Goal: Complete application form

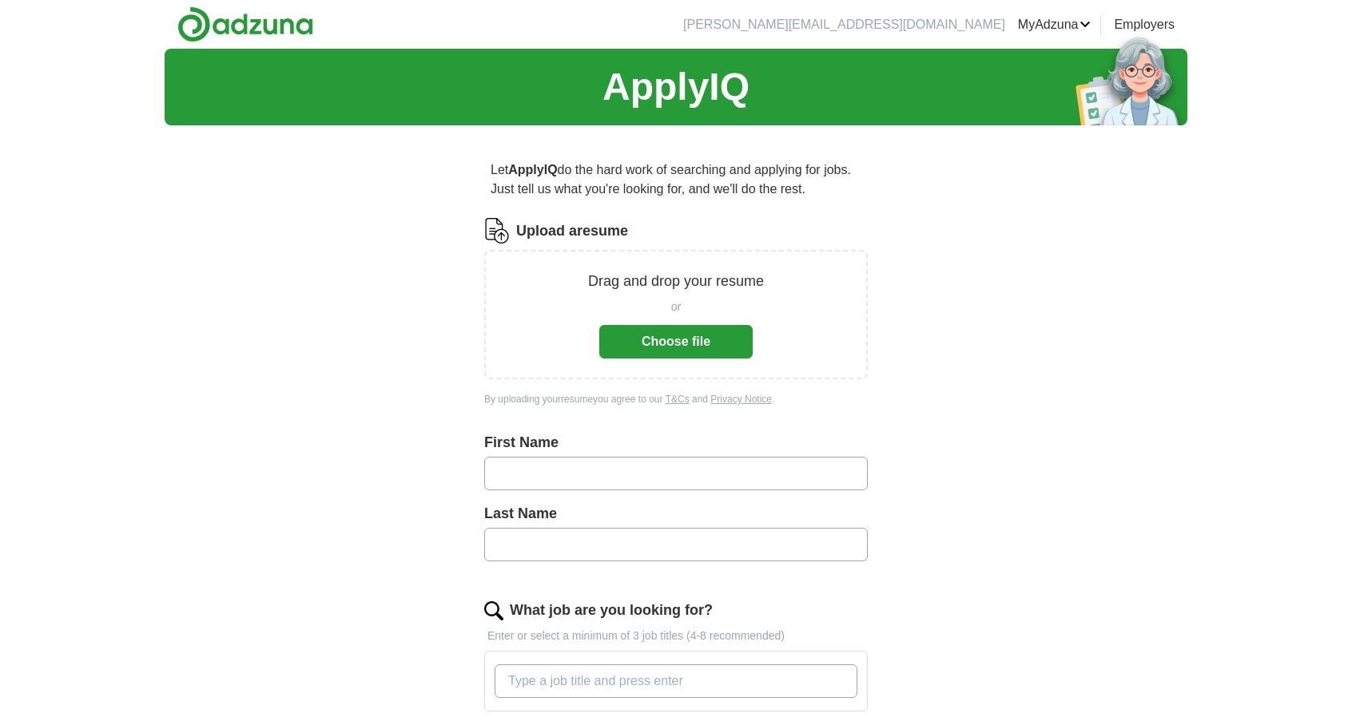
click at [642, 342] on button "Choose file" at bounding box center [675, 342] width 153 height 34
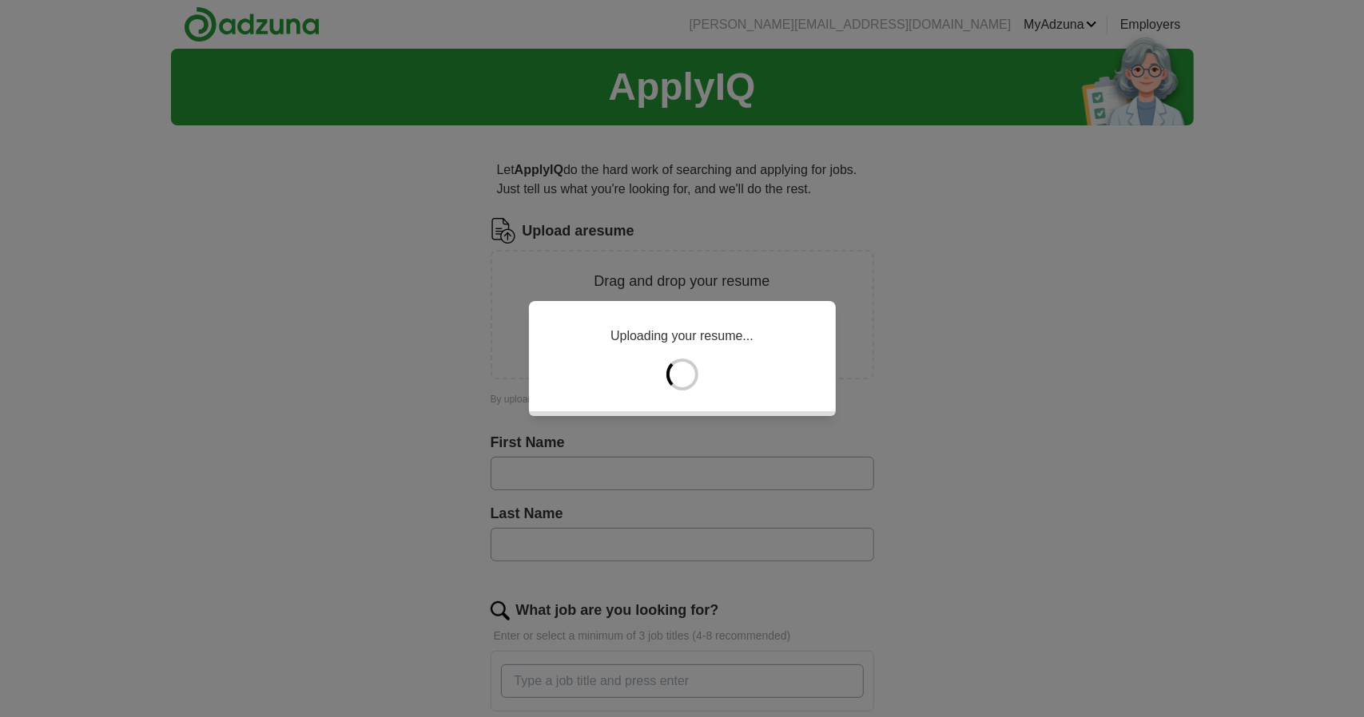
click at [628, 474] on div "Uploading your resume..." at bounding box center [682, 358] width 1364 height 717
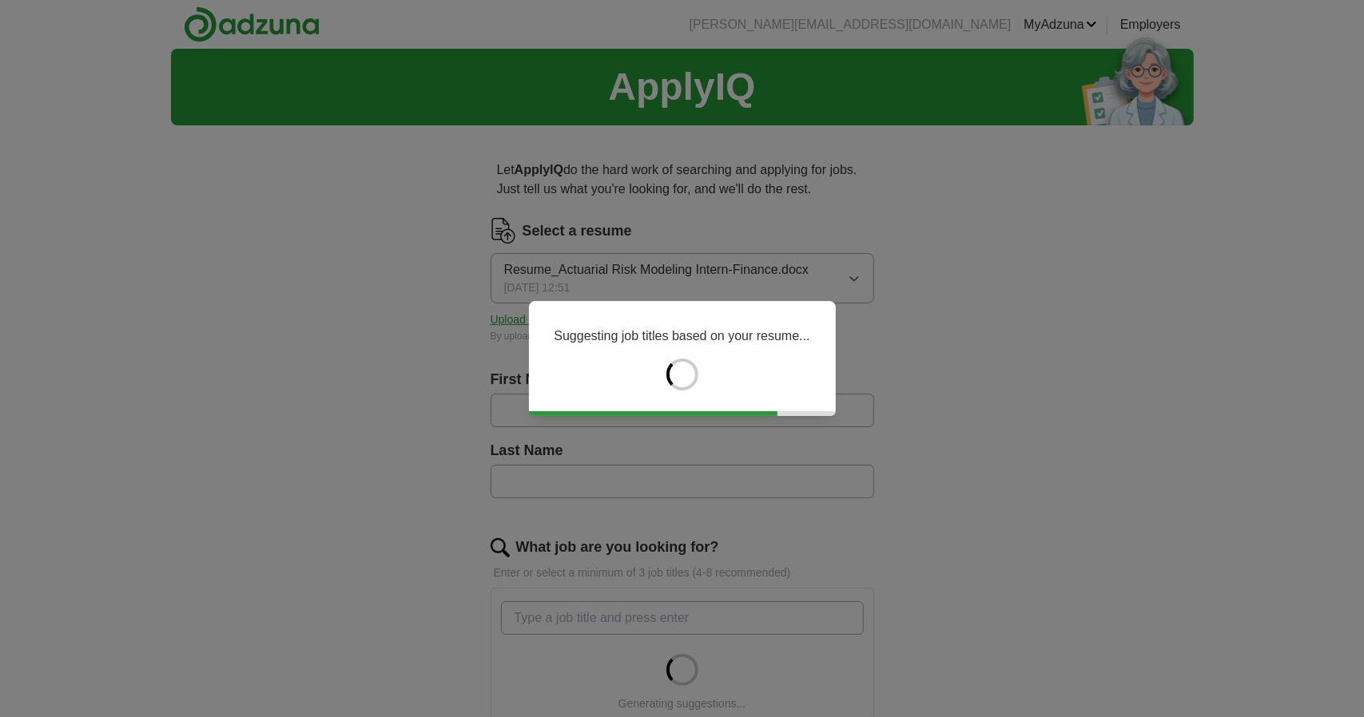
type input "****"
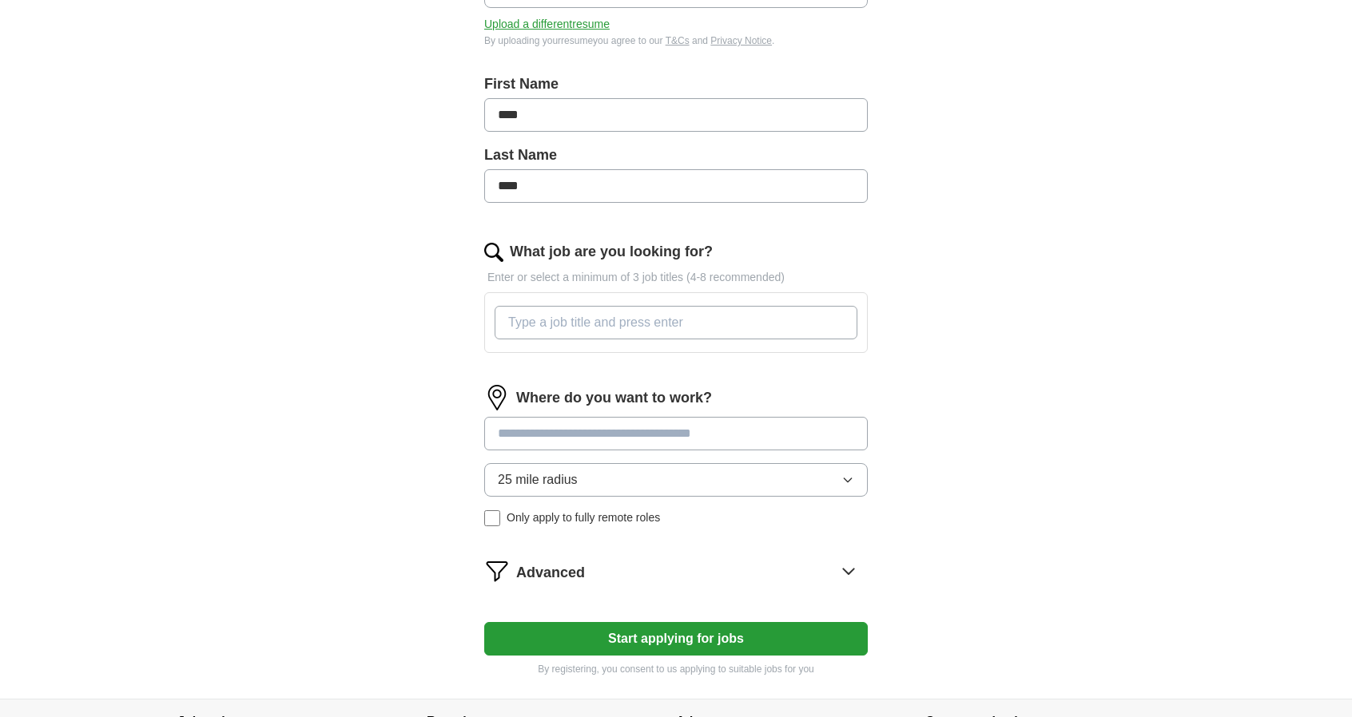
scroll to position [372, 0]
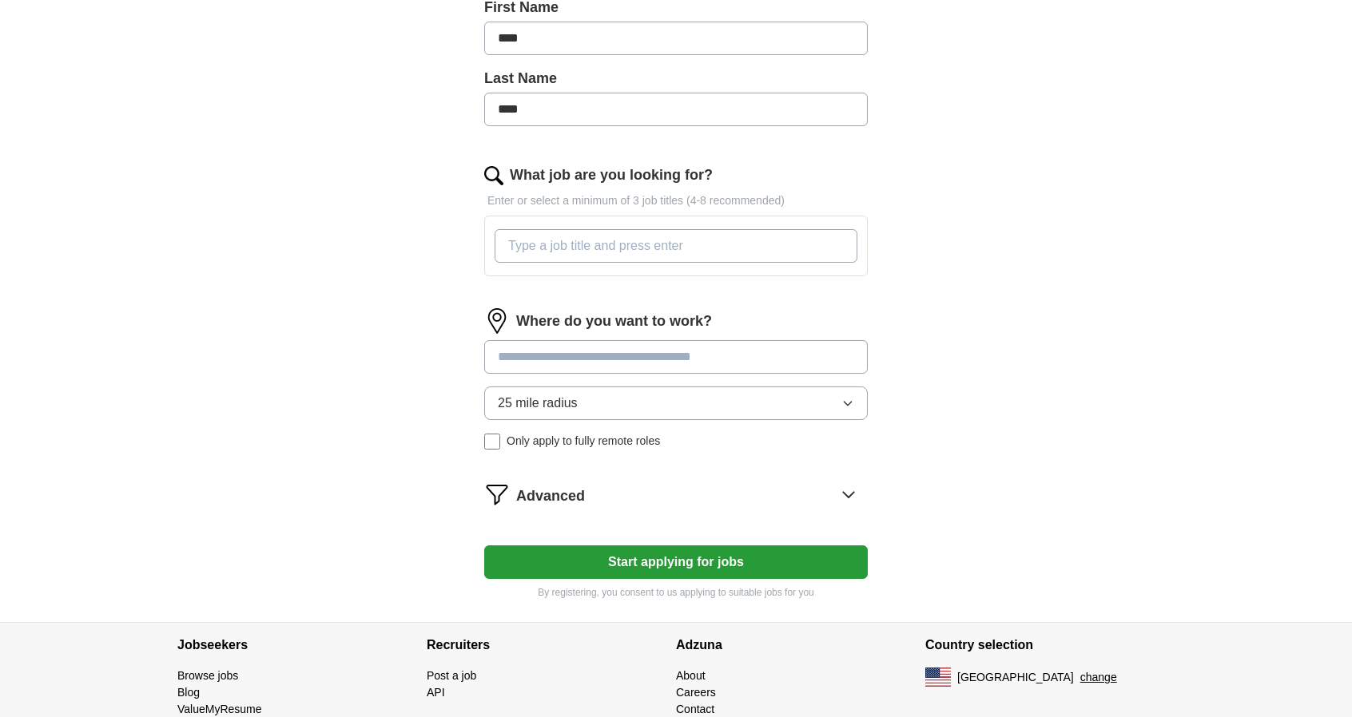
click at [597, 351] on input at bounding box center [675, 357] width 383 height 34
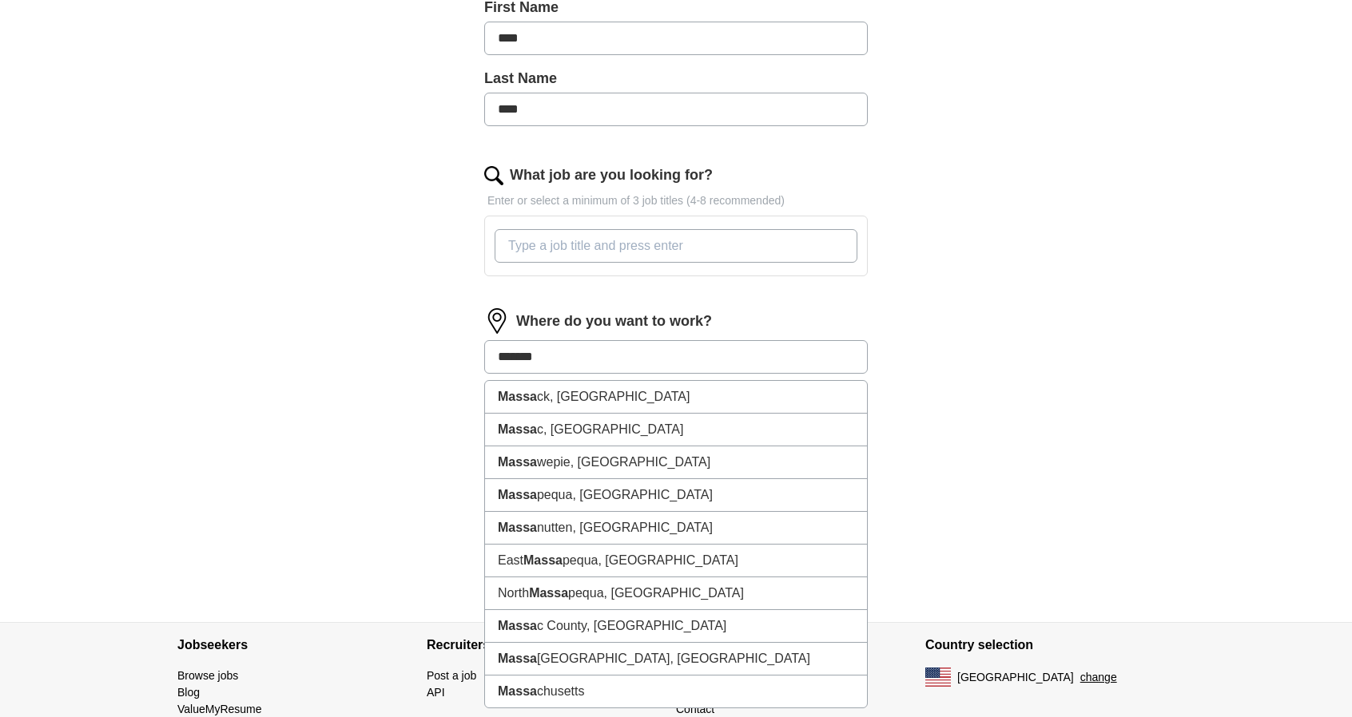
type input "********"
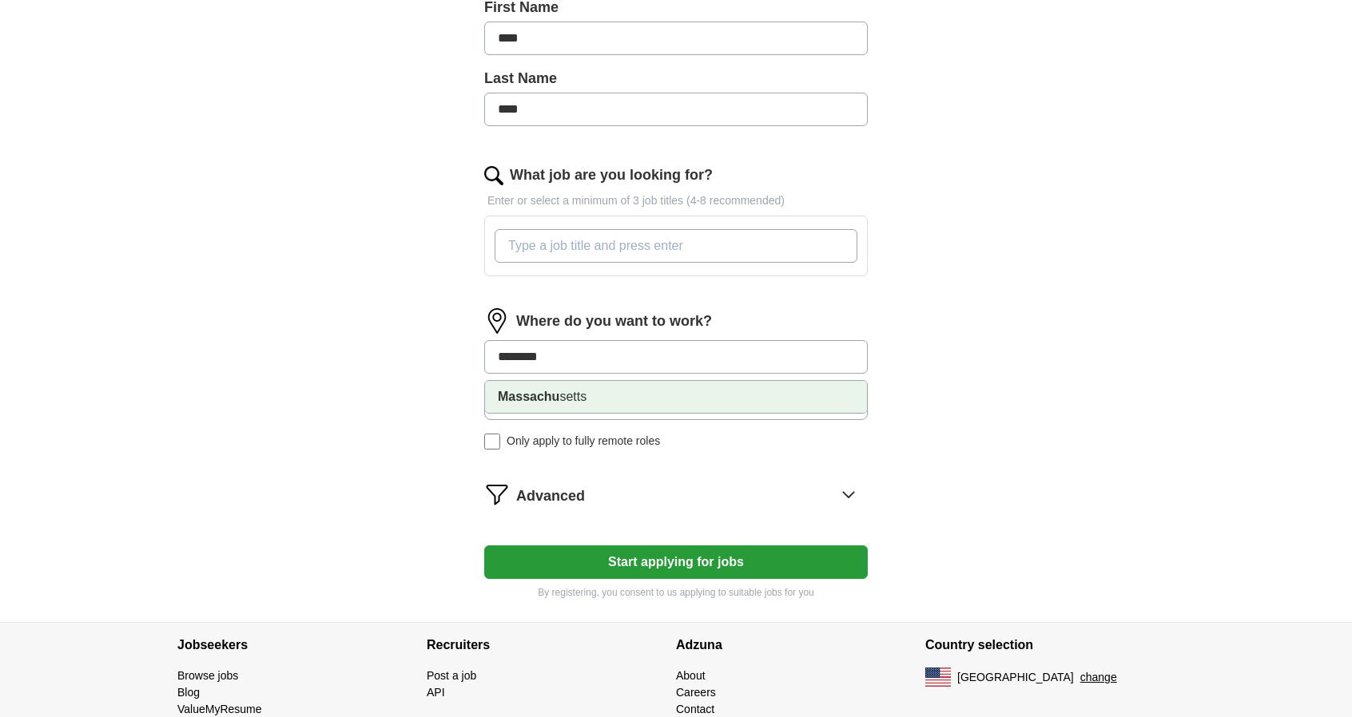
click at [586, 396] on li "Massachu setts" at bounding box center [676, 397] width 382 height 32
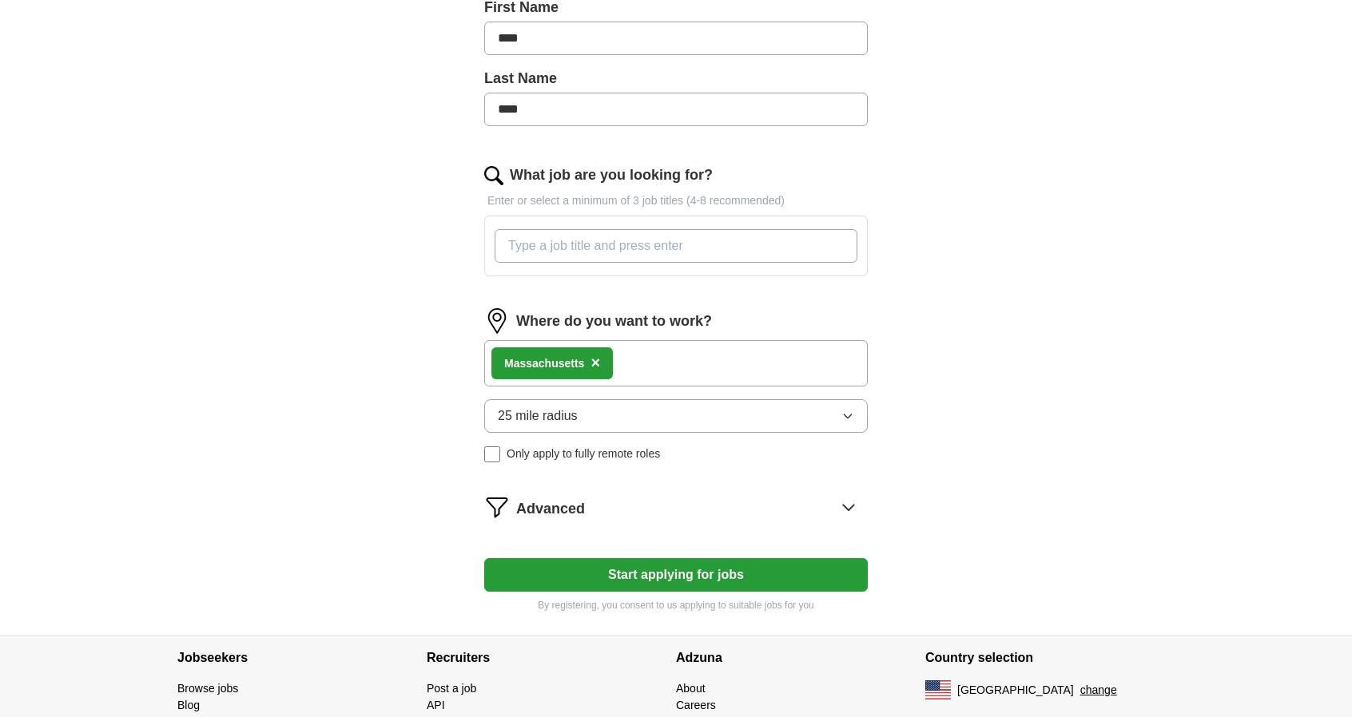
click at [571, 240] on input "What job are you looking for?" at bounding box center [675, 246] width 363 height 34
click at [586, 566] on form "Select a resume Resume_Actuarial Risk Modeling Intern-Finance.docx 09/19/2025, …" at bounding box center [675, 229] width 383 height 767
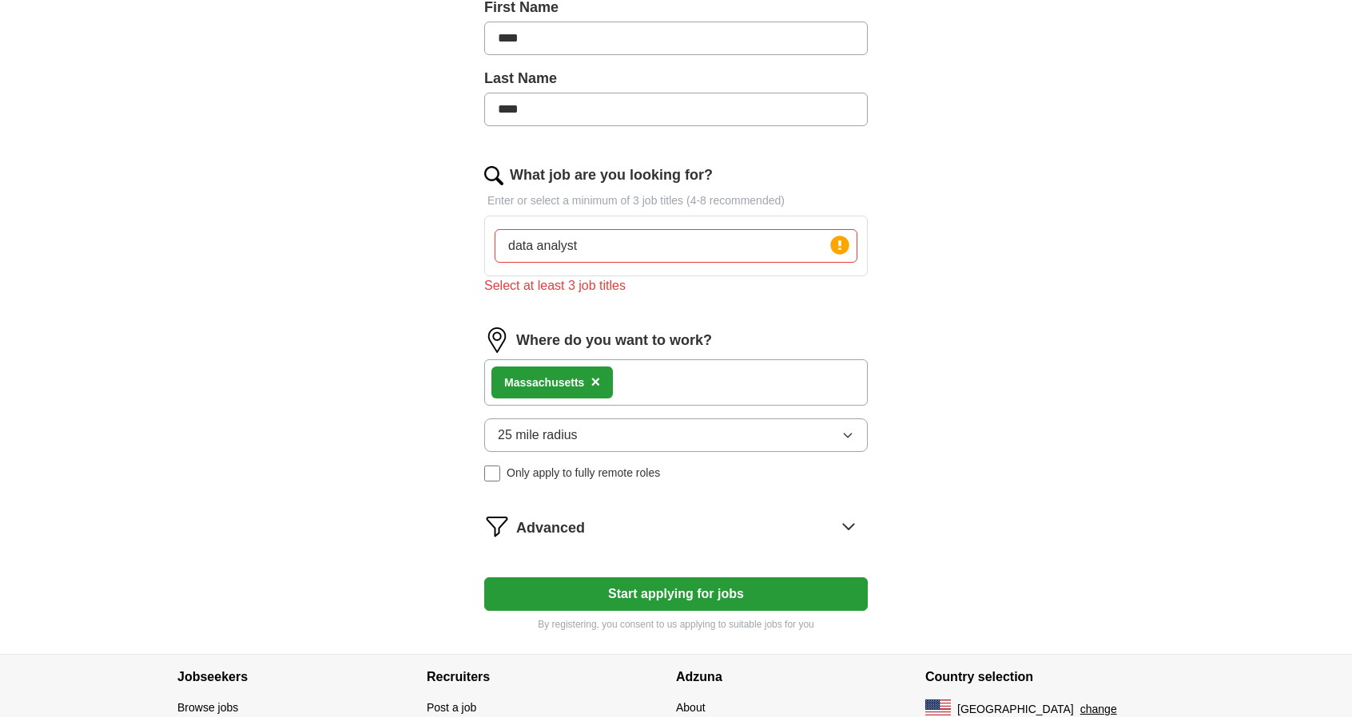
click at [613, 240] on input "data analyst" at bounding box center [675, 246] width 363 height 34
click at [625, 245] on input "data analyst, data scintist" at bounding box center [675, 246] width 363 height 34
type input "data analyst, data scientist, Business Intelligence Analyst"
click at [661, 586] on button "Start applying for jobs" at bounding box center [675, 595] width 383 height 34
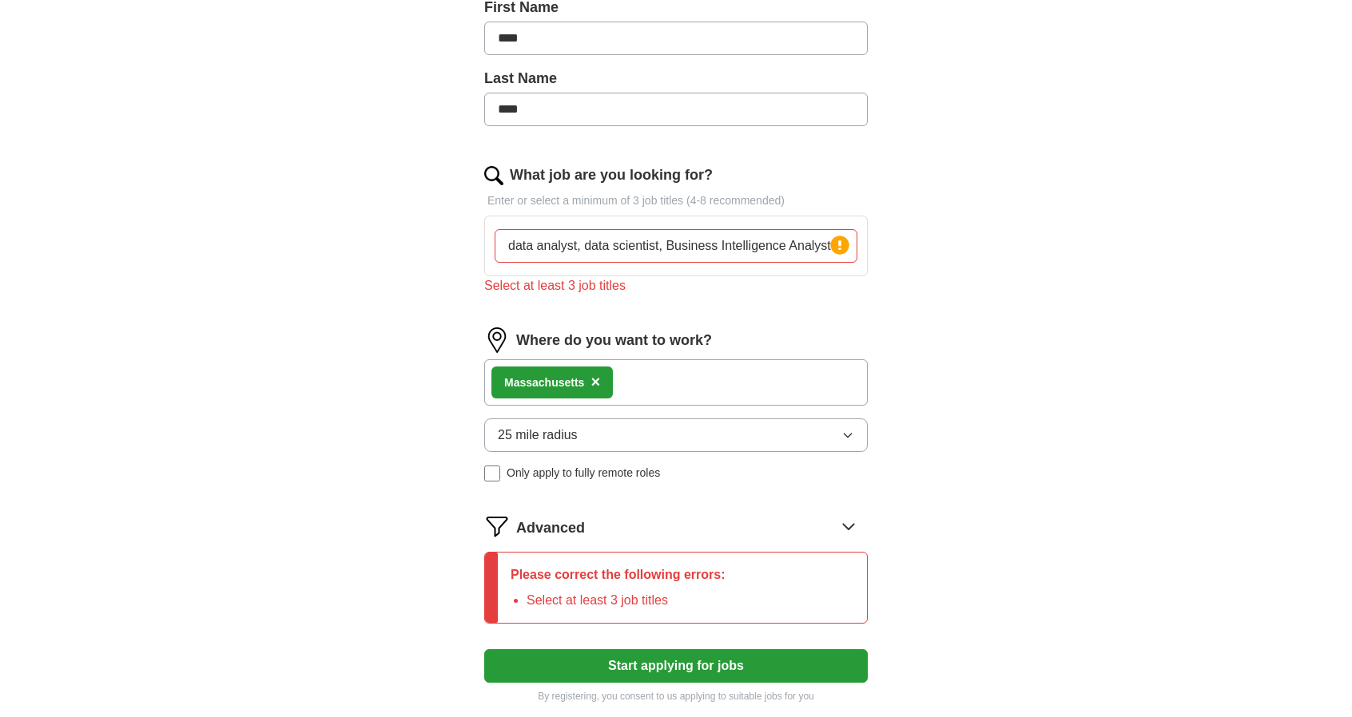
click at [688, 237] on input "data analyst, data scientist, Business Intelligence Analyst" at bounding box center [675, 246] width 363 height 34
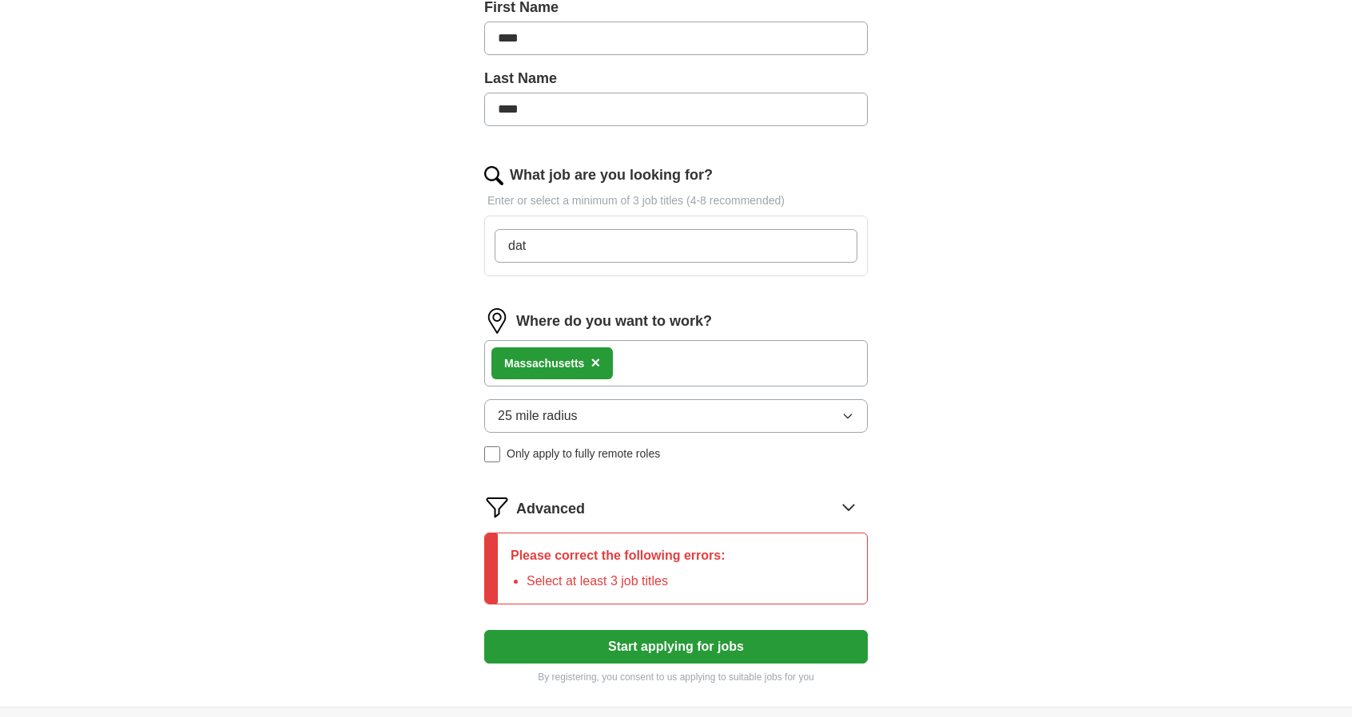
type input "data"
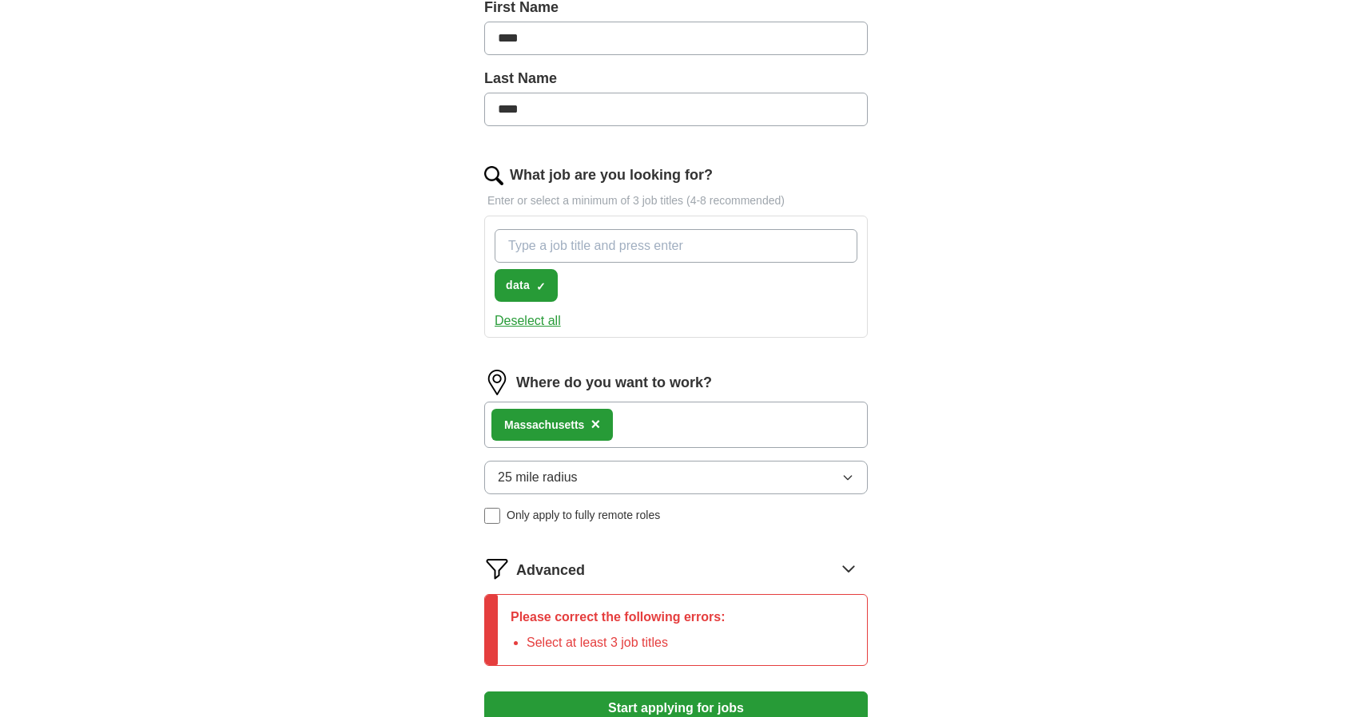
click at [551, 314] on button "Deselect all" at bounding box center [527, 321] width 66 height 19
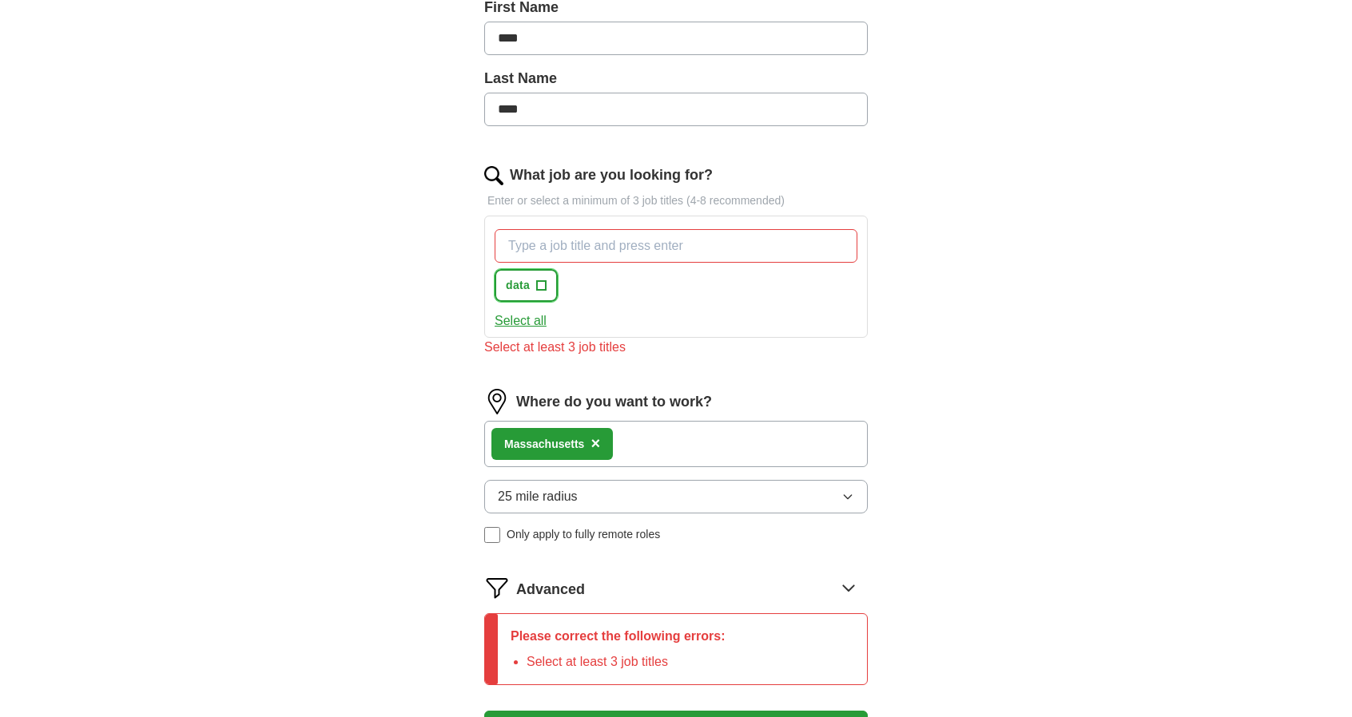
click at [540, 285] on span "+" at bounding box center [542, 286] width 10 height 13
click at [0, 0] on span "×" at bounding box center [0, 0] width 0 height 0
click at [540, 284] on span "+" at bounding box center [542, 286] width 10 height 13
click at [534, 324] on button "Deselect all" at bounding box center [527, 321] width 66 height 19
click at [534, 324] on button "Select all" at bounding box center [520, 321] width 52 height 19
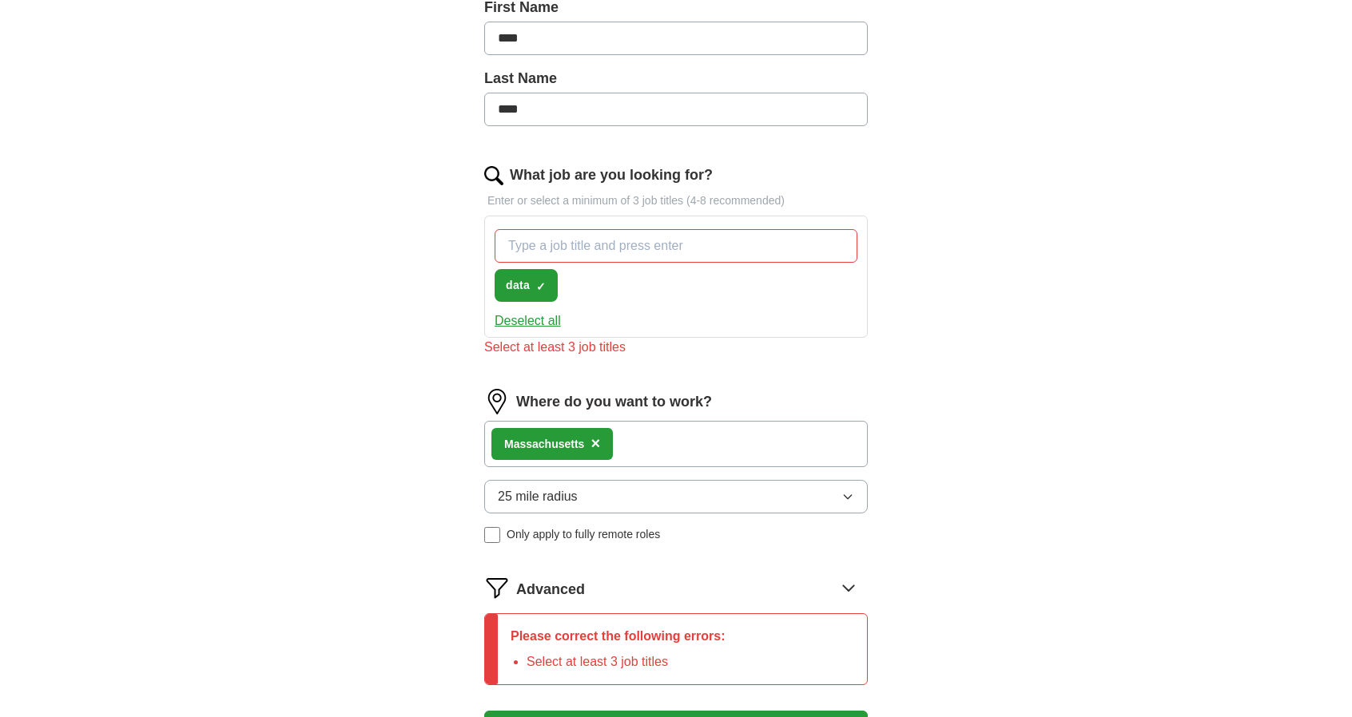
click at [534, 324] on button "Deselect all" at bounding box center [527, 321] width 66 height 19
click at [564, 293] on div "data +" at bounding box center [675, 265] width 369 height 85
click at [545, 288] on span "+" at bounding box center [542, 286] width 10 height 13
click at [0, 0] on span "×" at bounding box center [0, 0] width 0 height 0
click at [541, 280] on span "+" at bounding box center [542, 286] width 10 height 13
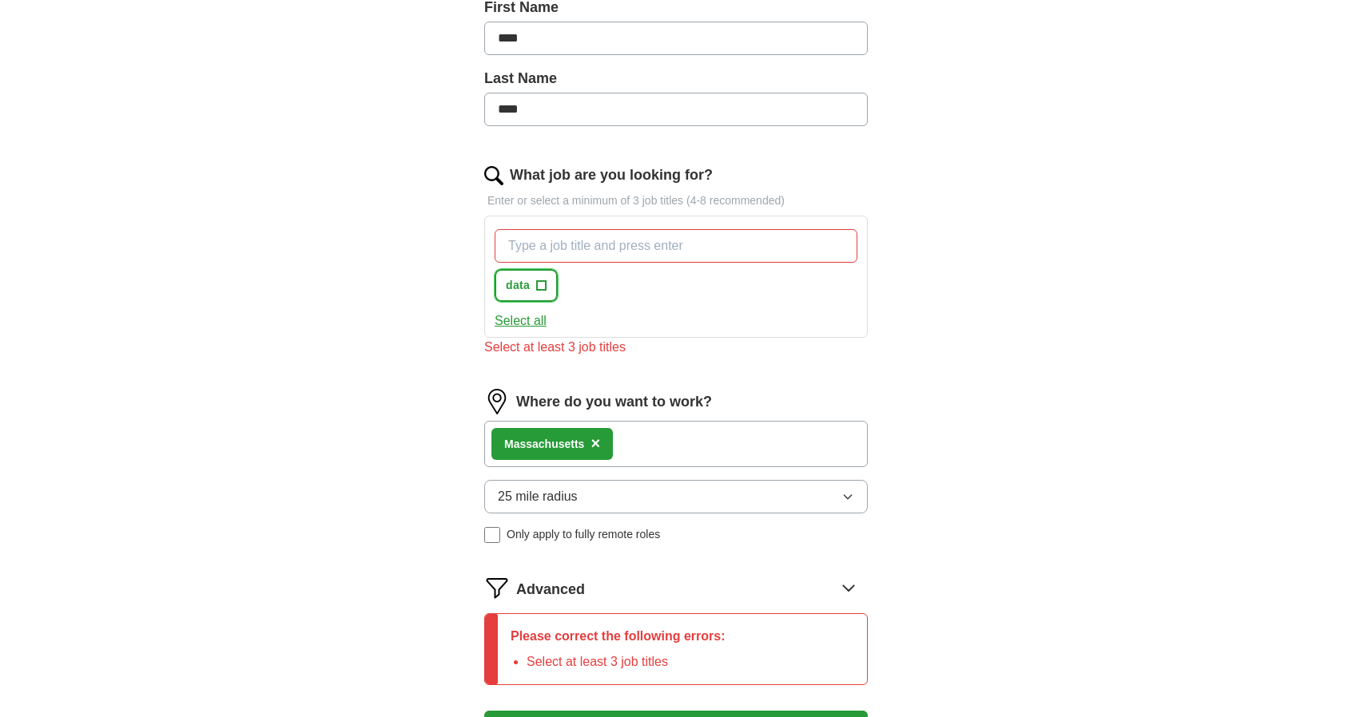
click at [541, 280] on span "+" at bounding box center [542, 286] width 10 height 13
click at [553, 248] on input "What job are you looking for?" at bounding box center [675, 246] width 363 height 34
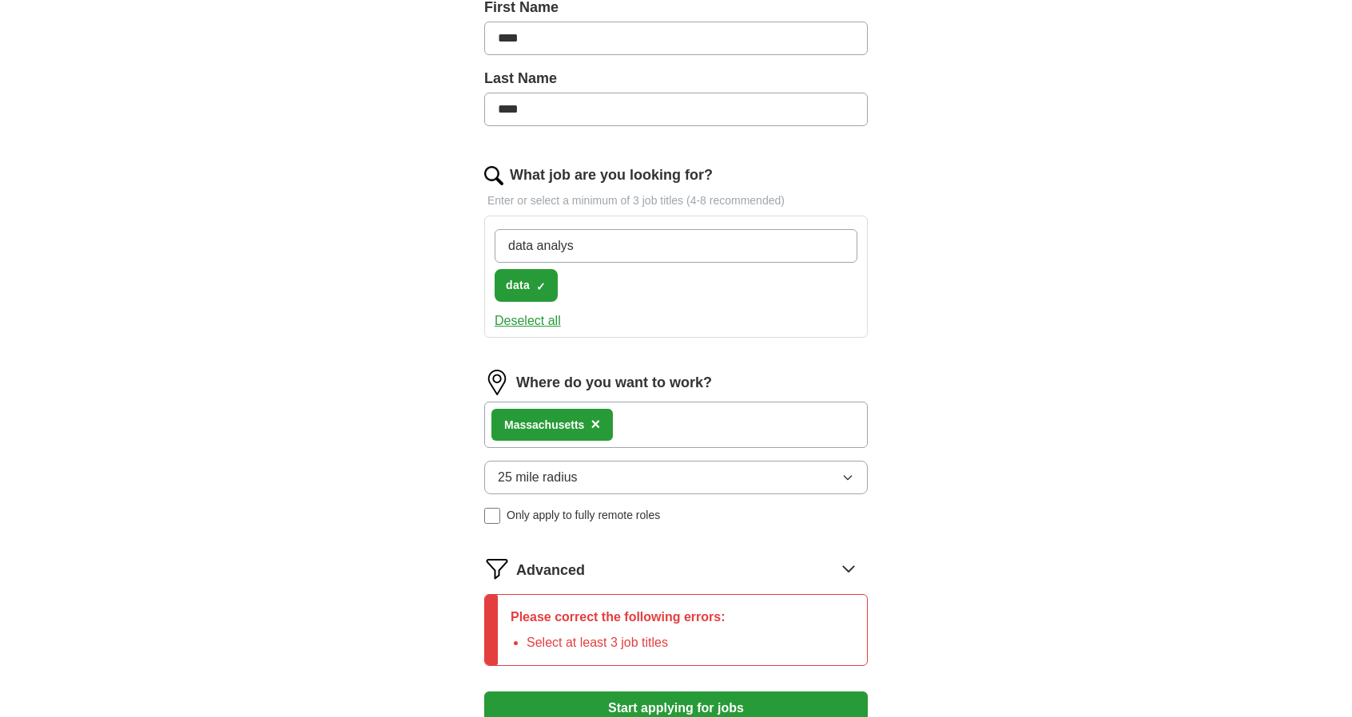
type input "data analyst"
type input "data scientist"
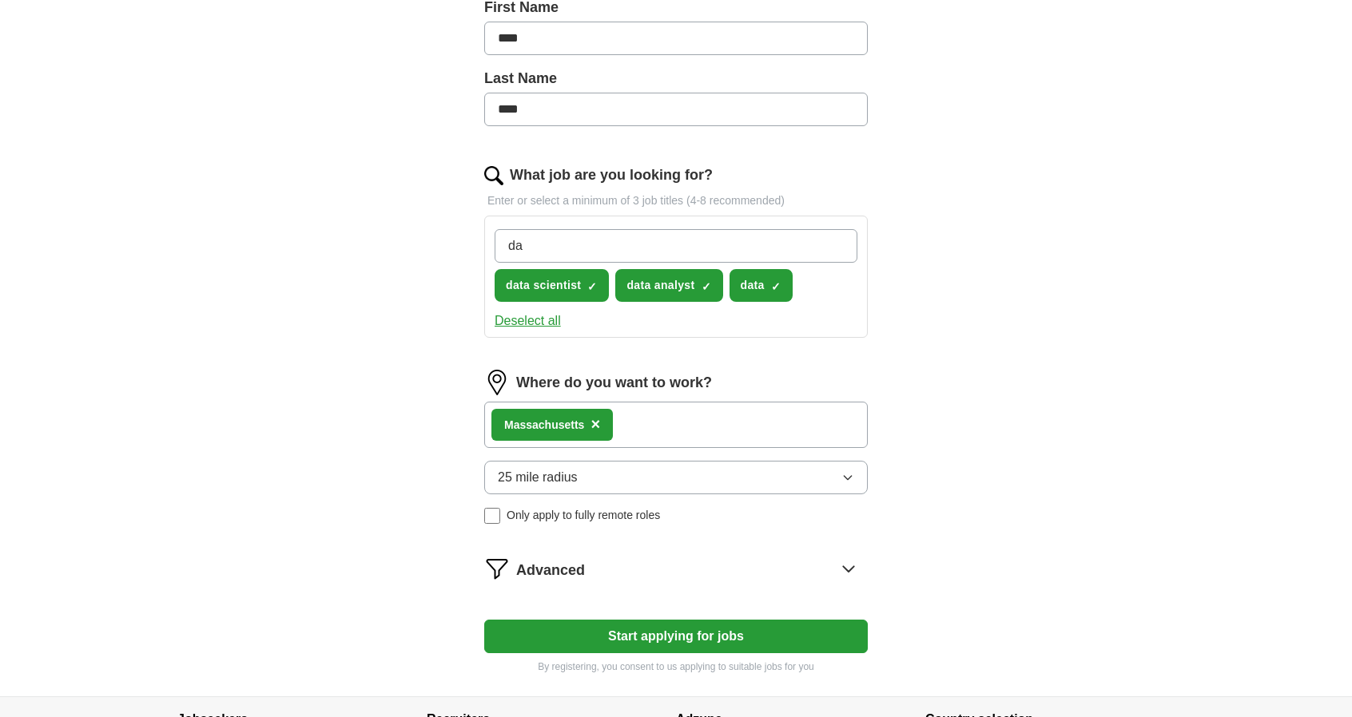
type input "d"
type input "Business Intelligence"
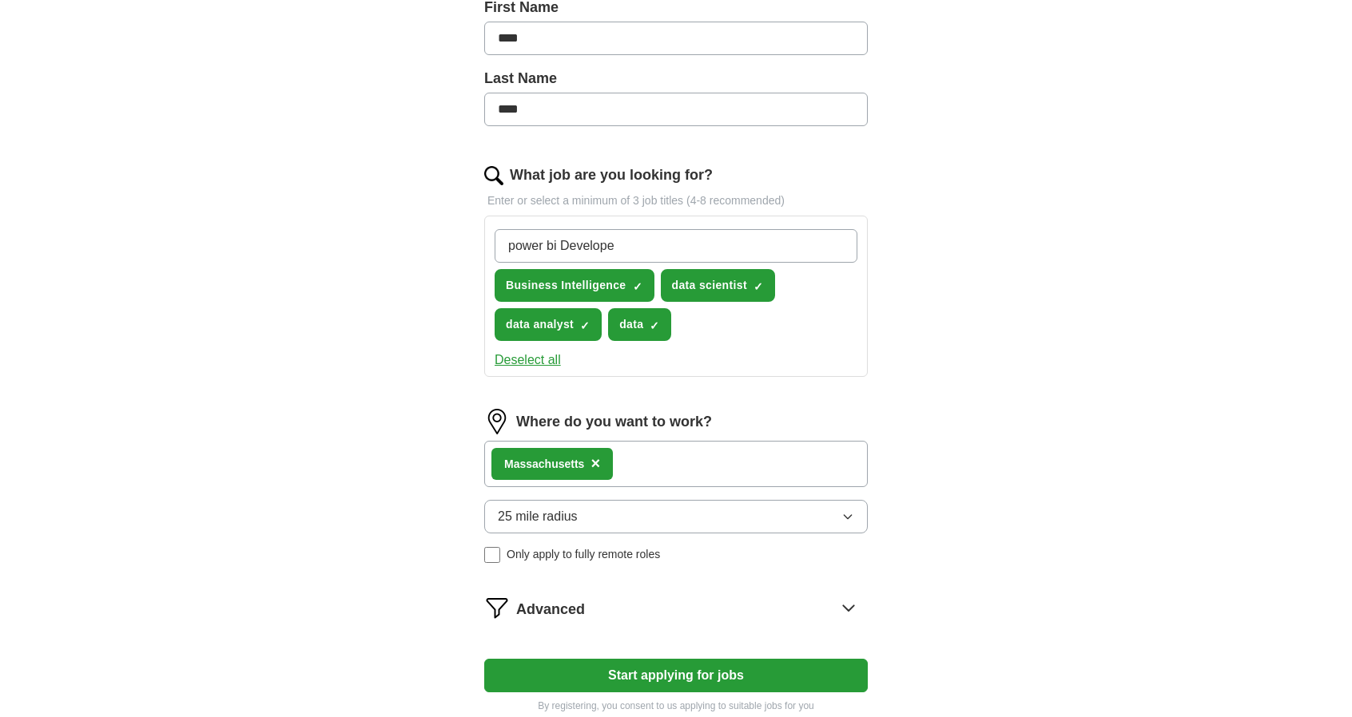
type input "power bi Developer"
type input "data base administrator"
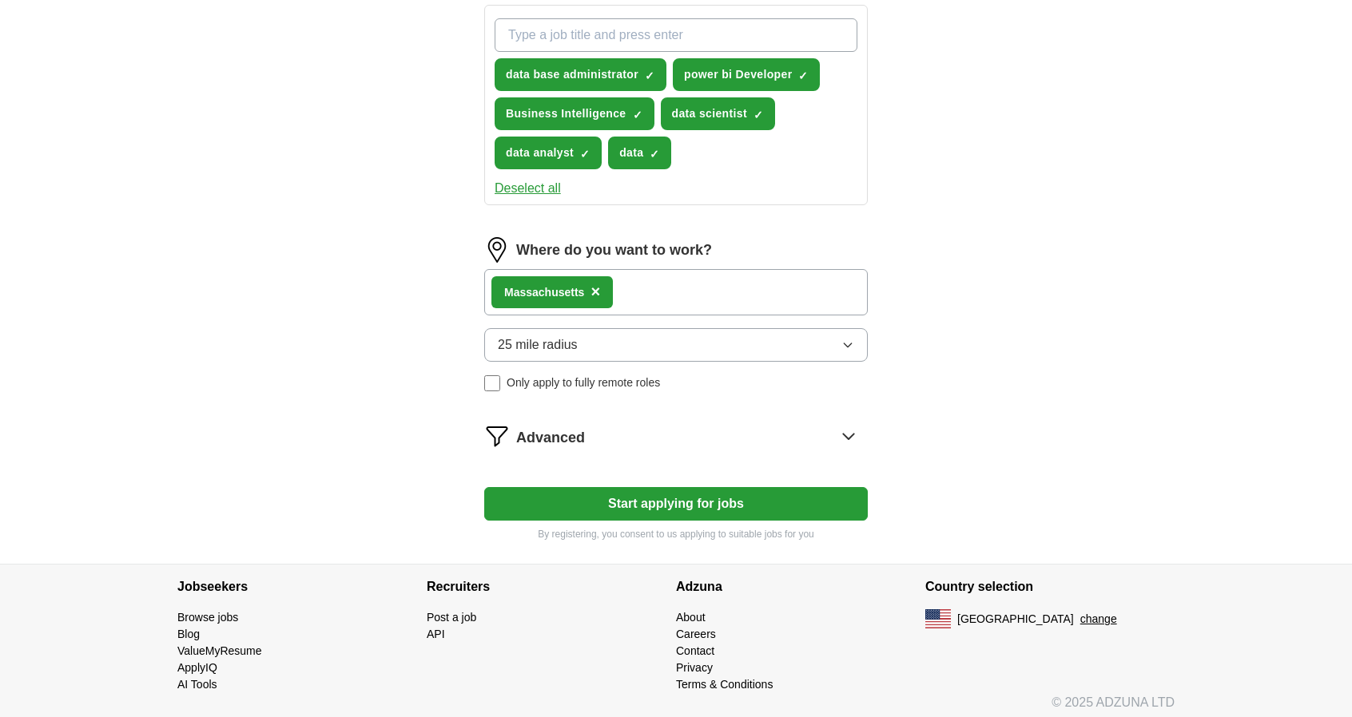
scroll to position [586, 0]
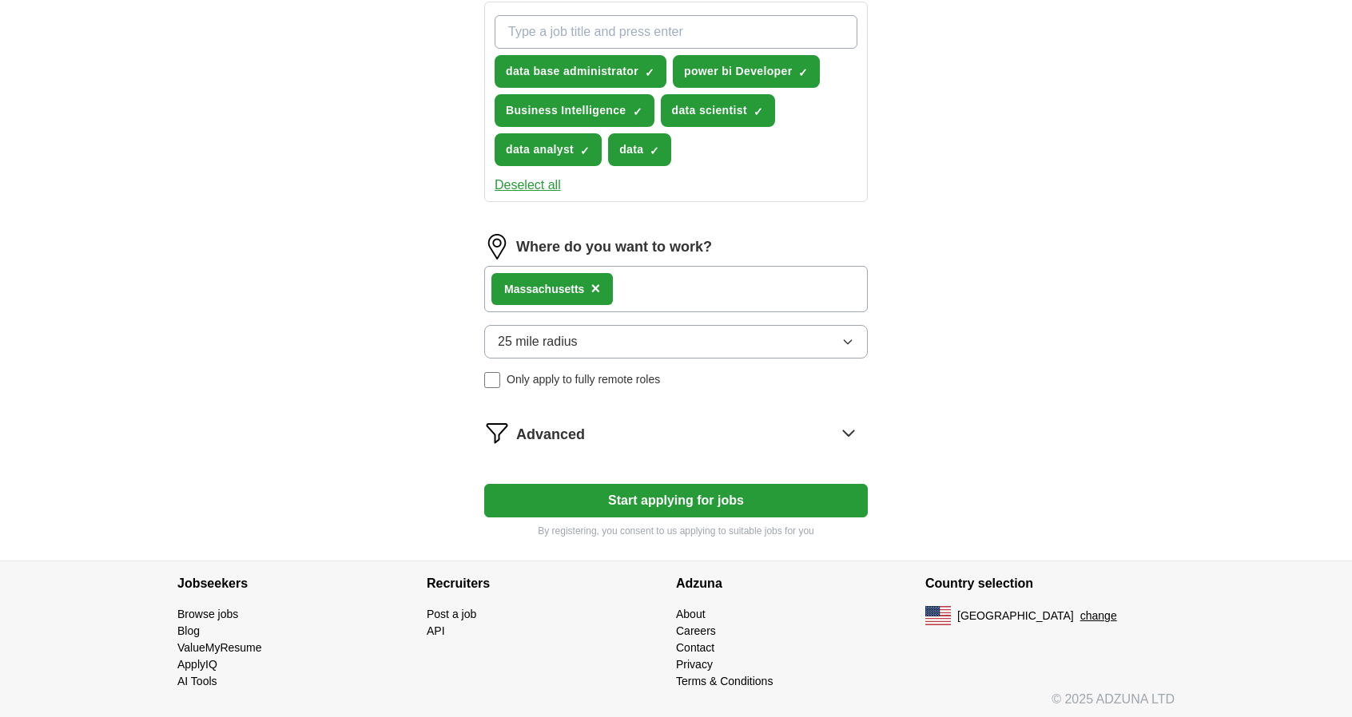
click at [681, 494] on button "Start applying for jobs" at bounding box center [675, 501] width 383 height 34
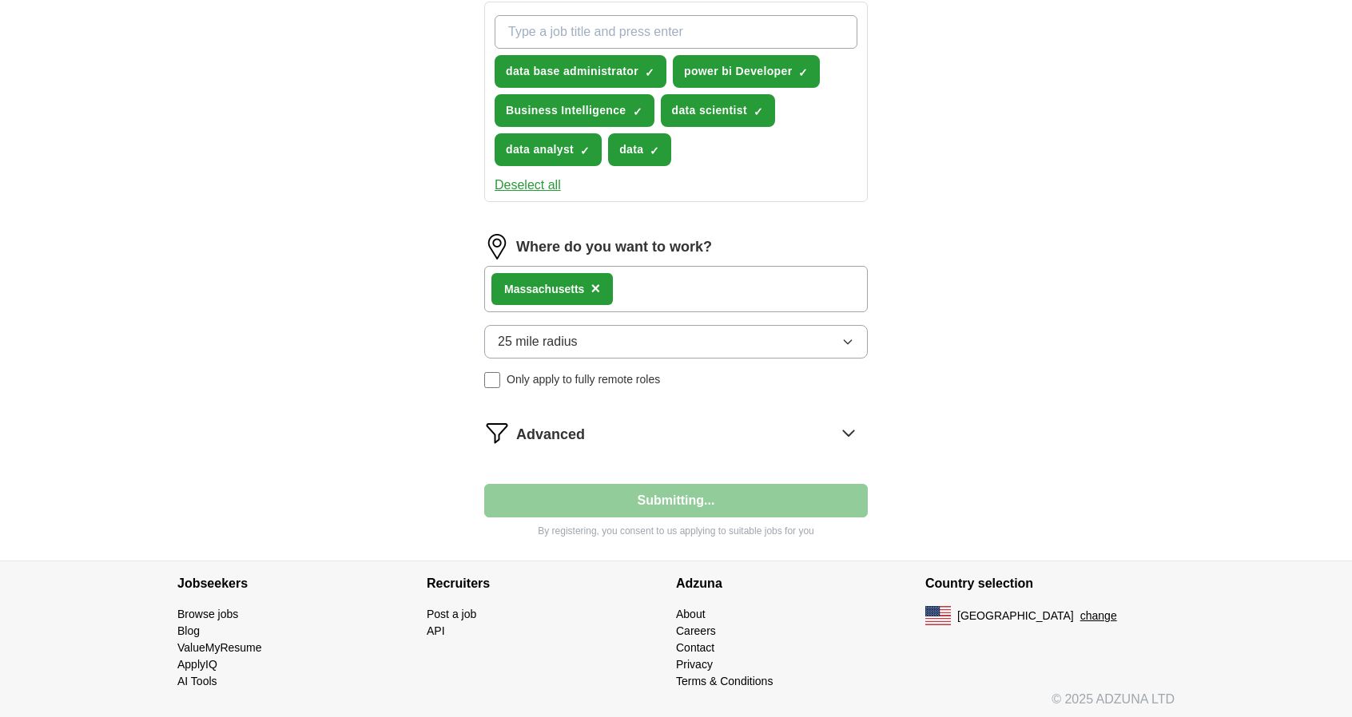
select select "**"
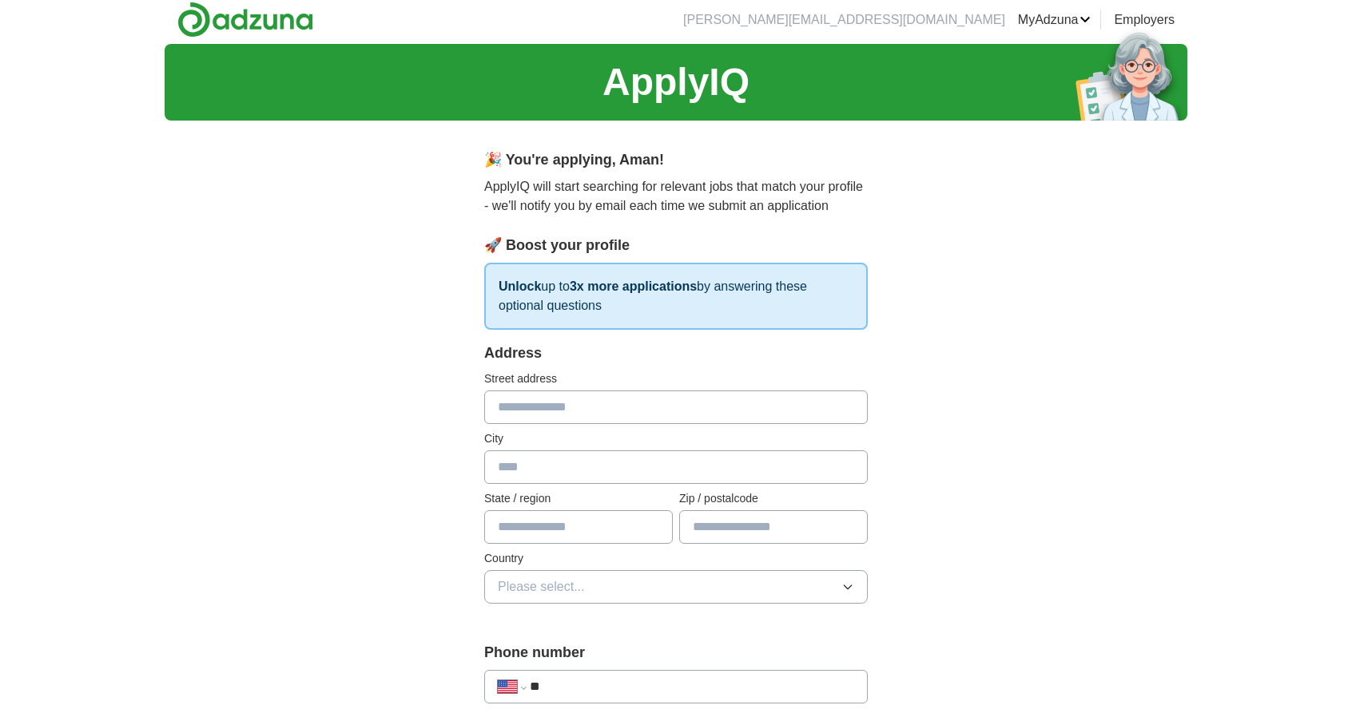
scroll to position [0, 0]
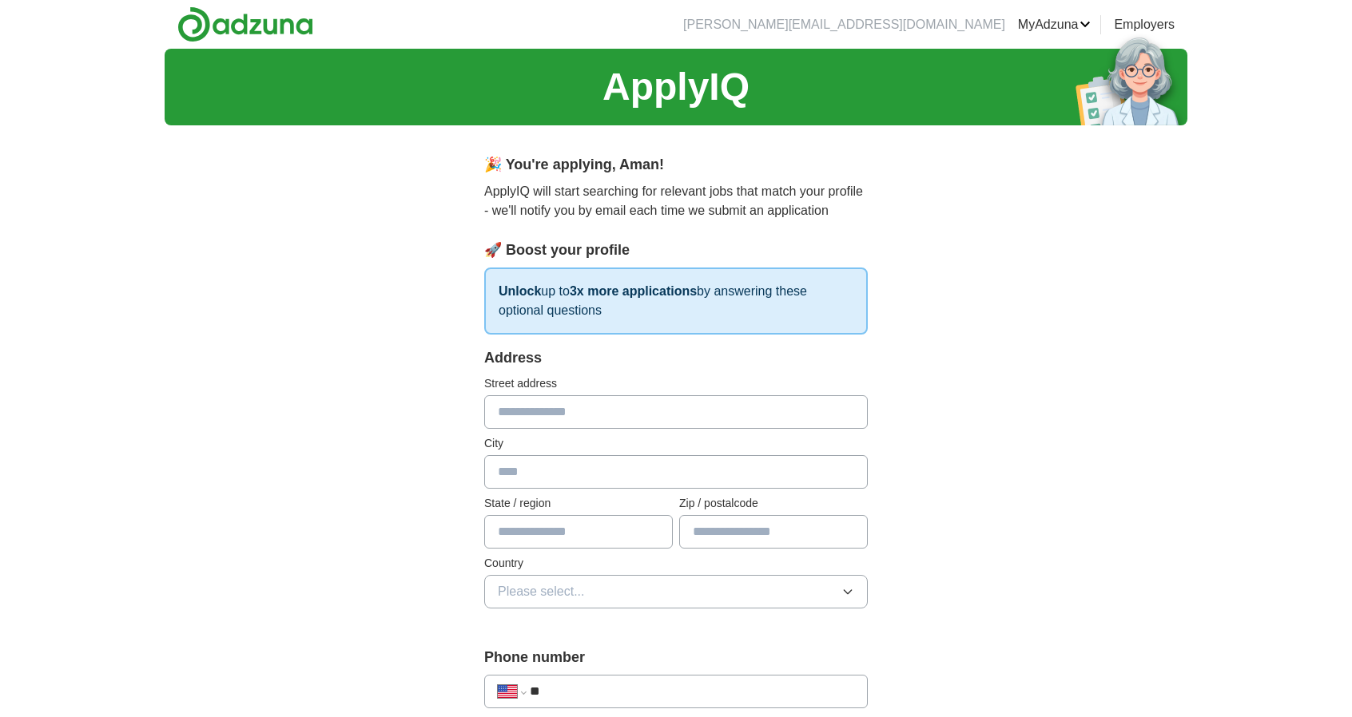
click at [578, 404] on input "text" at bounding box center [675, 412] width 383 height 34
type input "**********"
type input "*"
type input "*********"
type input "*****"
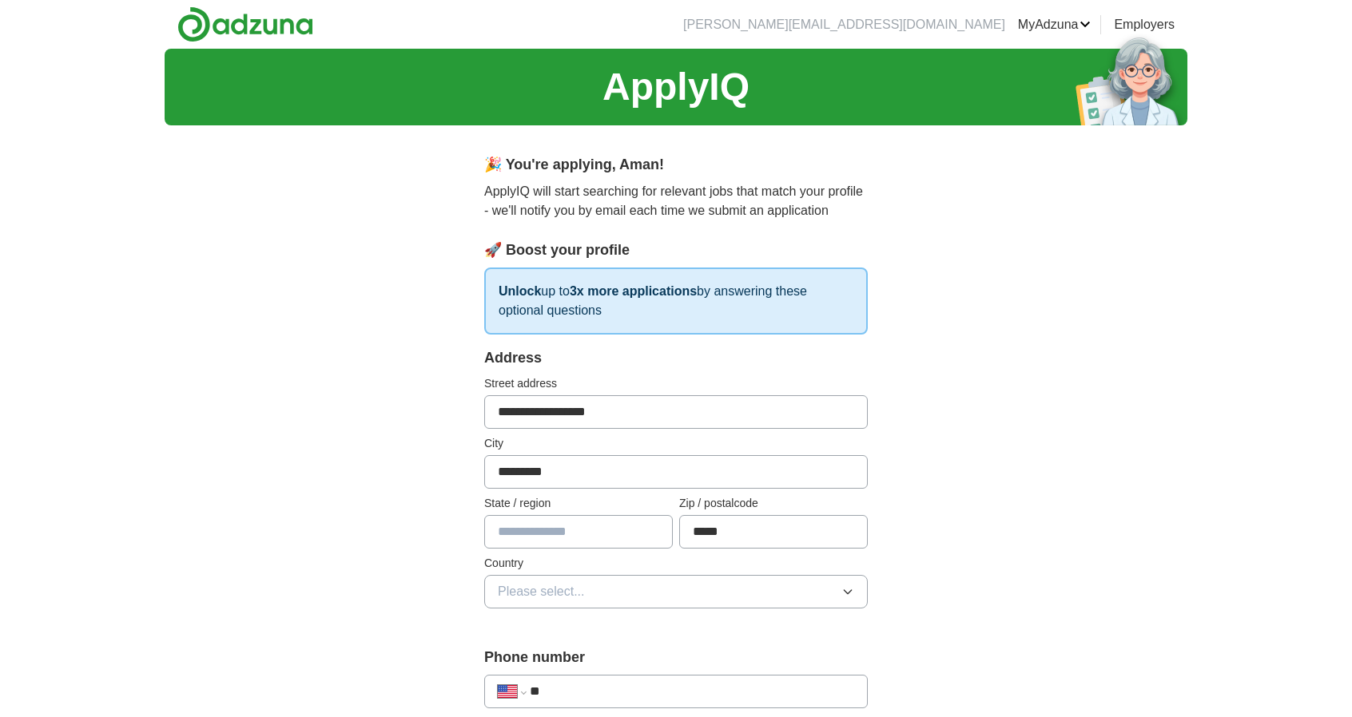
click at [801, 586] on button "Please select..." at bounding box center [675, 592] width 383 height 34
click at [518, 588] on span "Please select..." at bounding box center [541, 591] width 87 height 19
click at [522, 589] on span "Please select..." at bounding box center [541, 591] width 87 height 19
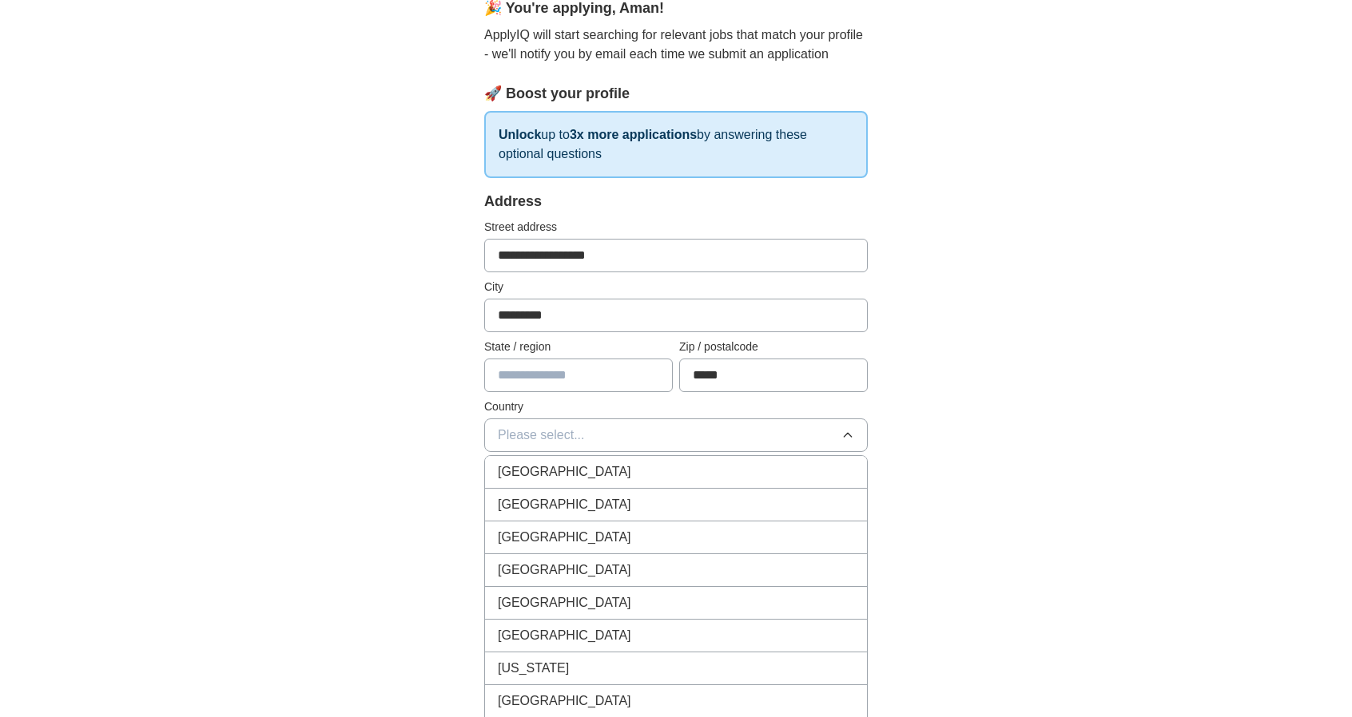
scroll to position [160, 0]
click at [564, 496] on span "United States" at bounding box center [564, 501] width 133 height 19
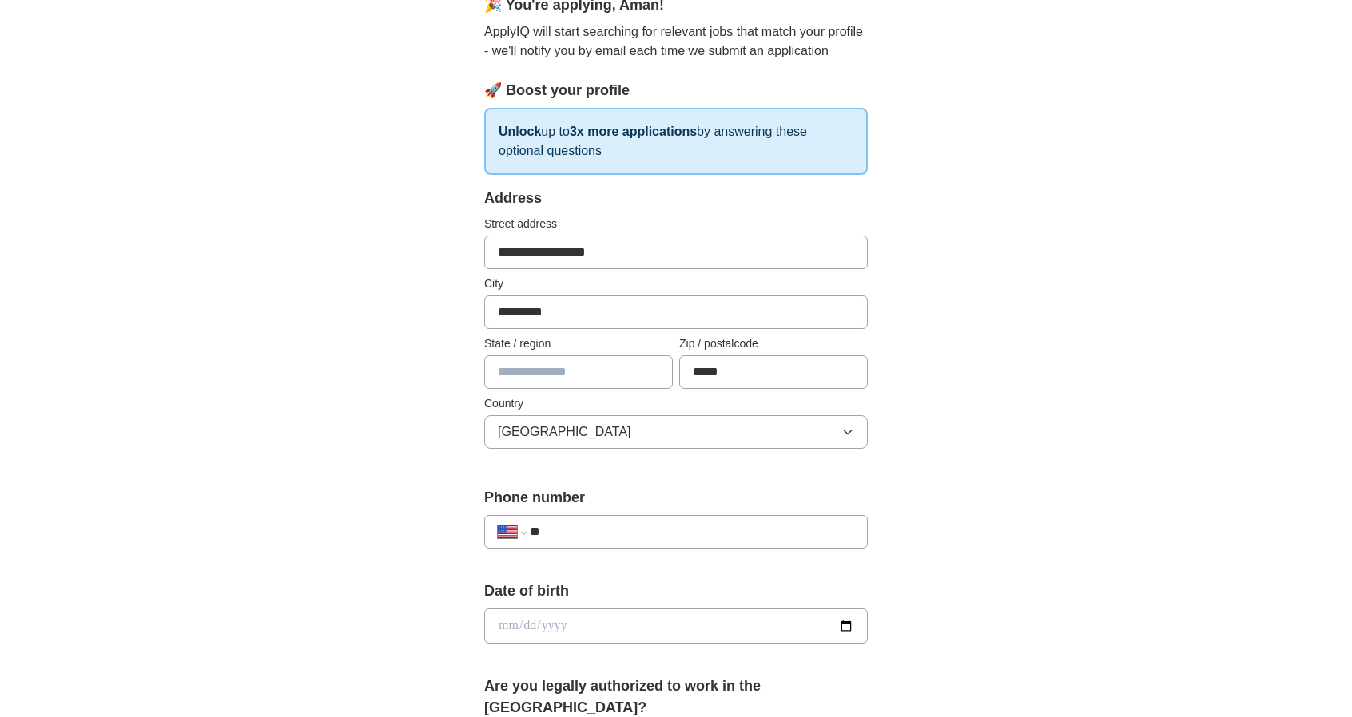
click at [574, 524] on input "**" at bounding box center [692, 531] width 324 height 19
type input "**********"
click at [849, 627] on input "date" at bounding box center [675, 626] width 383 height 35
type input "**********"
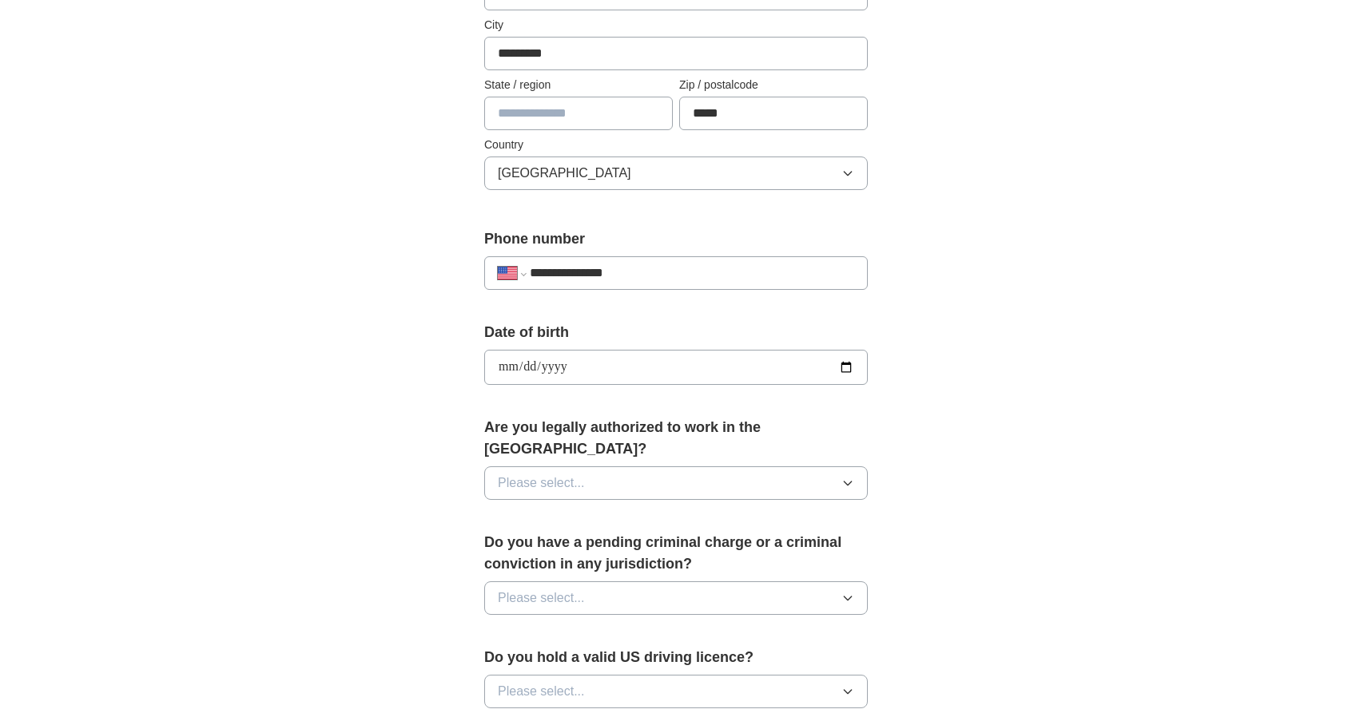
scroll to position [426, 0]
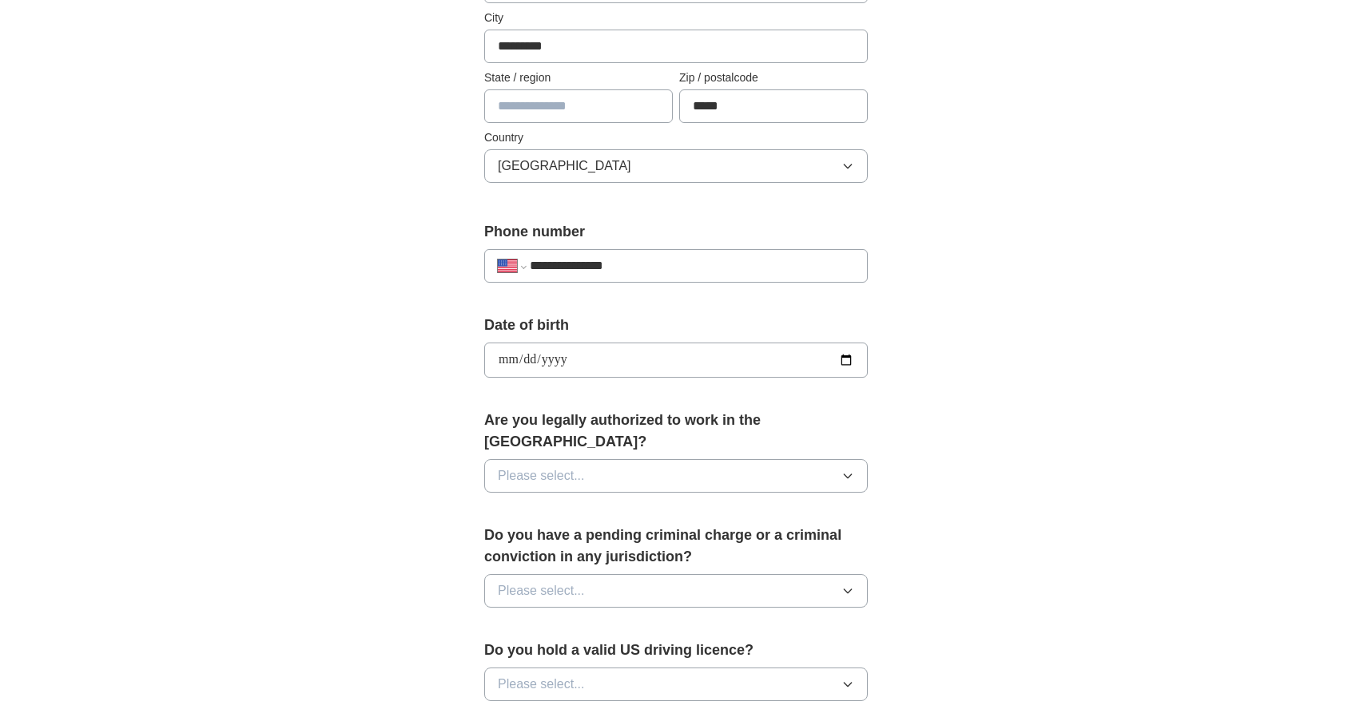
click at [612, 459] on button "Please select..." at bounding box center [675, 476] width 383 height 34
click at [583, 503] on div "Yes" at bounding box center [676, 512] width 356 height 19
click at [562, 574] on button "Please select..." at bounding box center [675, 591] width 383 height 34
click at [551, 651] on div "No" at bounding box center [676, 660] width 356 height 19
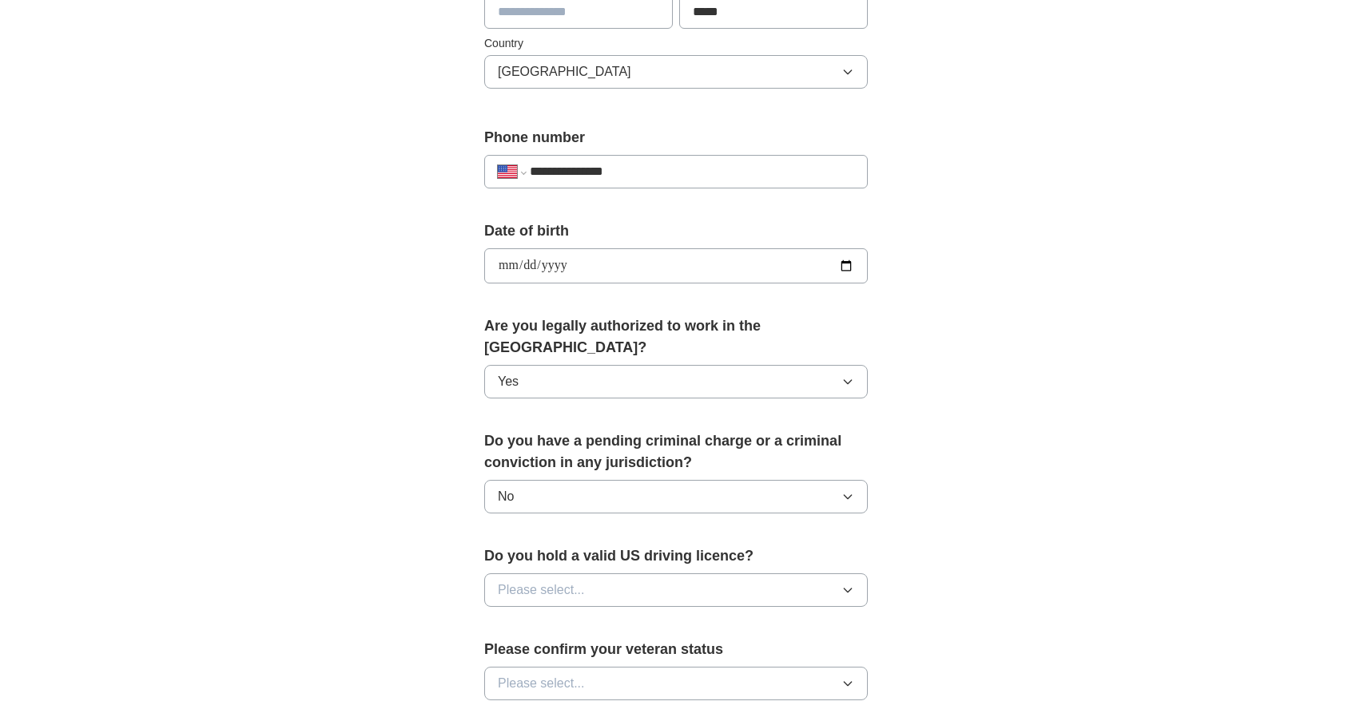
scroll to position [639, 0]
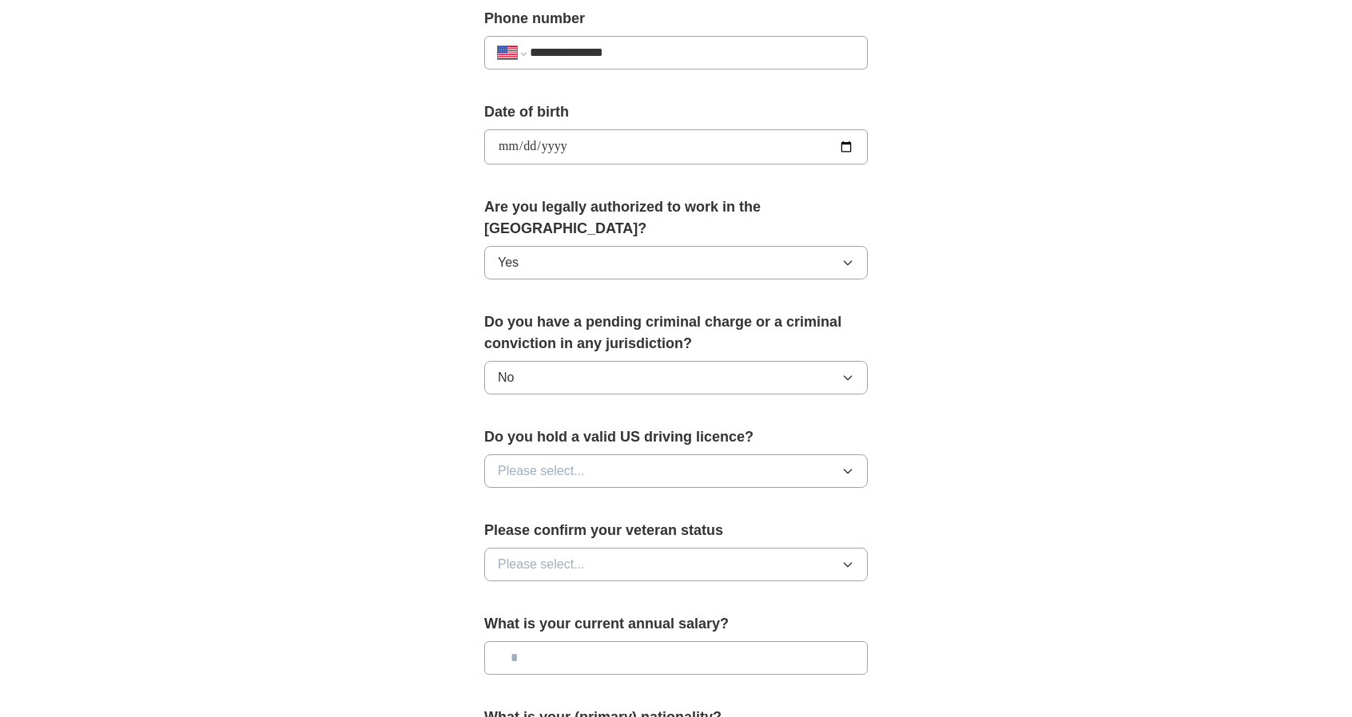
click at [587, 455] on button "Please select..." at bounding box center [675, 472] width 383 height 34
click at [544, 531] on div "No" at bounding box center [676, 540] width 356 height 19
click at [564, 555] on span "Please select..." at bounding box center [541, 564] width 87 height 19
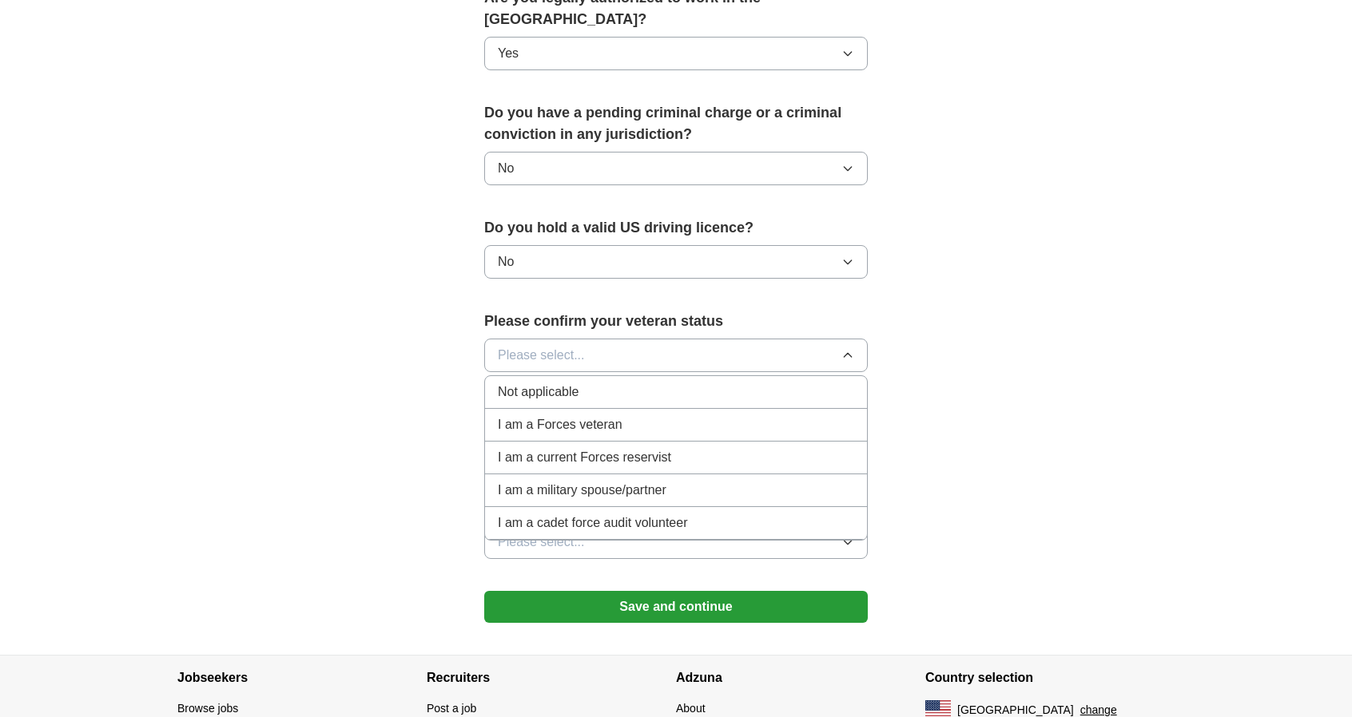
scroll to position [852, 0]
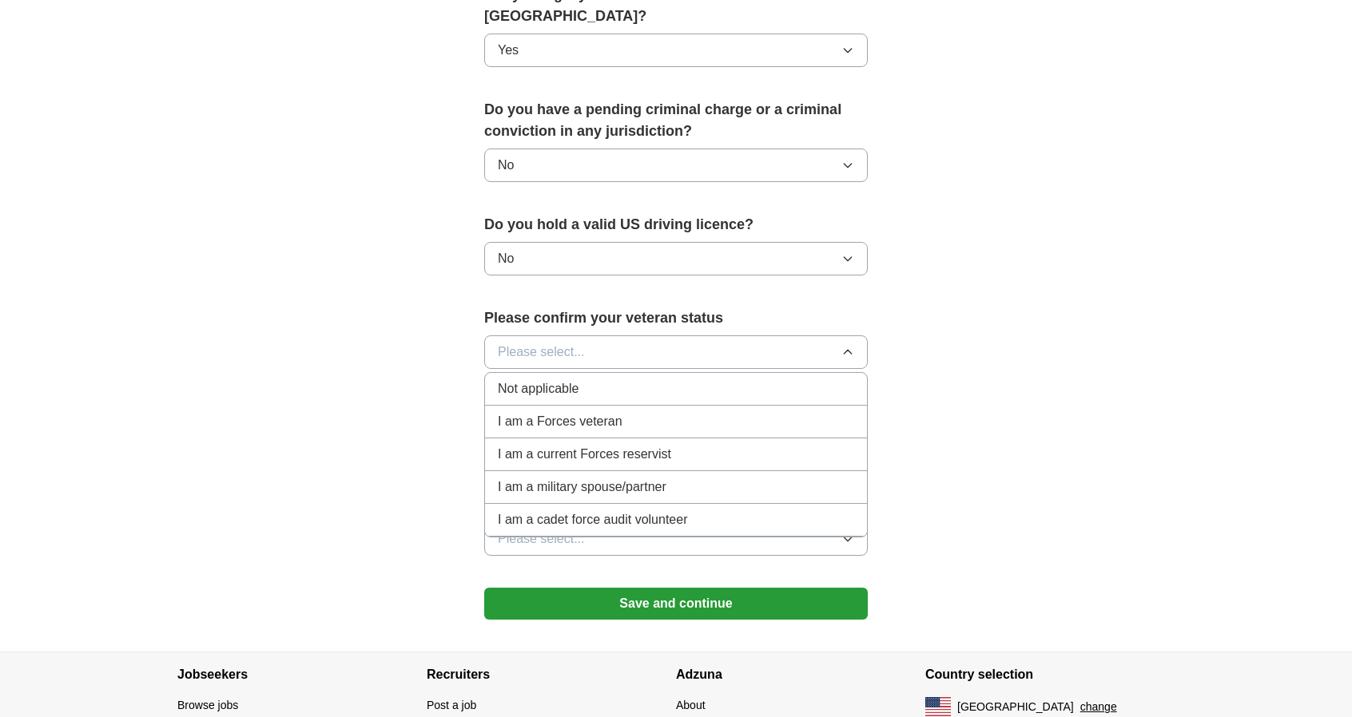
click at [594, 379] on div "Not applicable" at bounding box center [676, 388] width 356 height 19
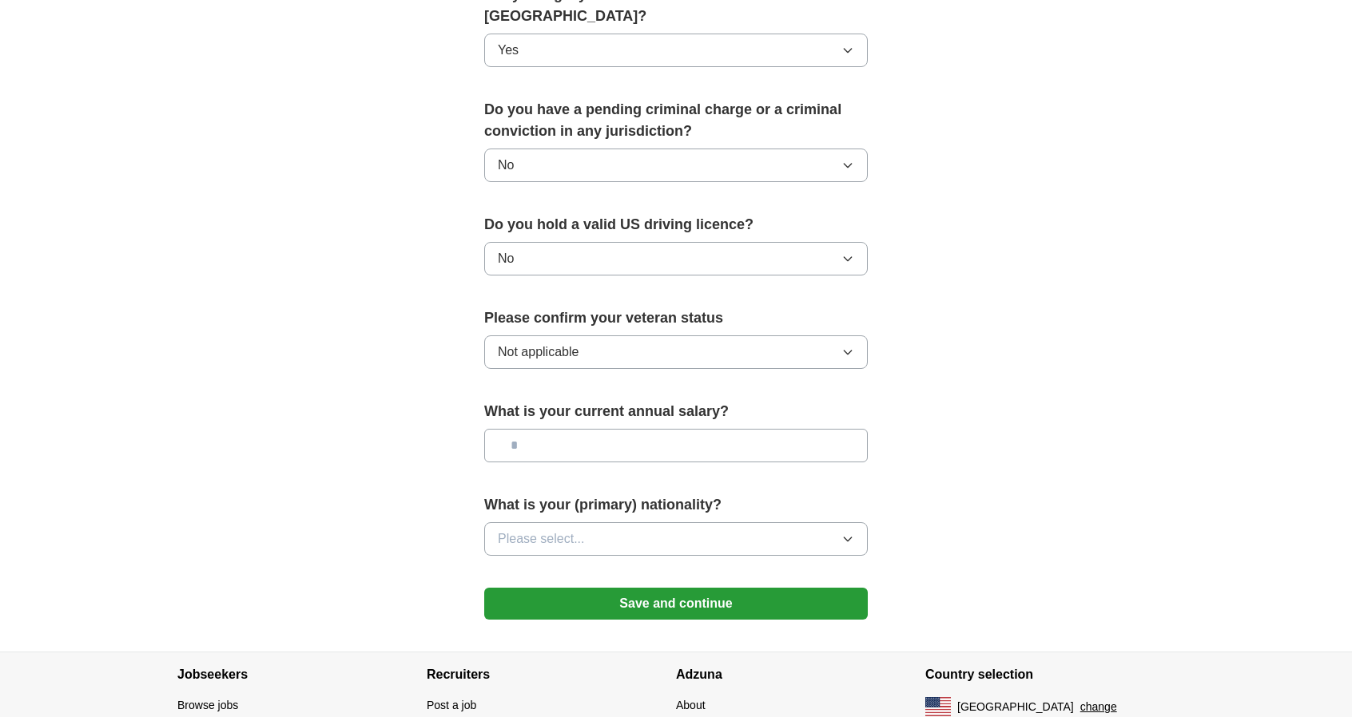
click at [592, 429] on input "text" at bounding box center [675, 446] width 383 height 34
click at [613, 522] on button "Please select..." at bounding box center [675, 539] width 383 height 34
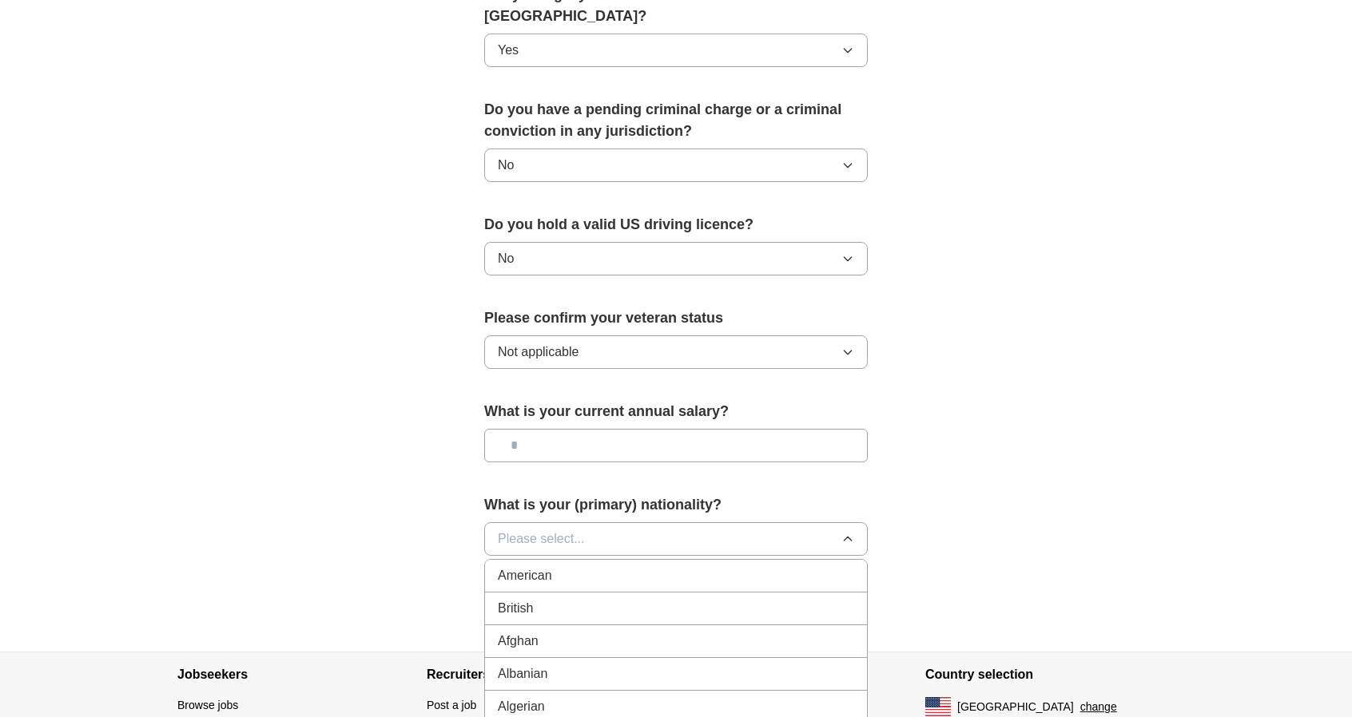
click at [613, 522] on button "Please select..." at bounding box center [675, 539] width 383 height 34
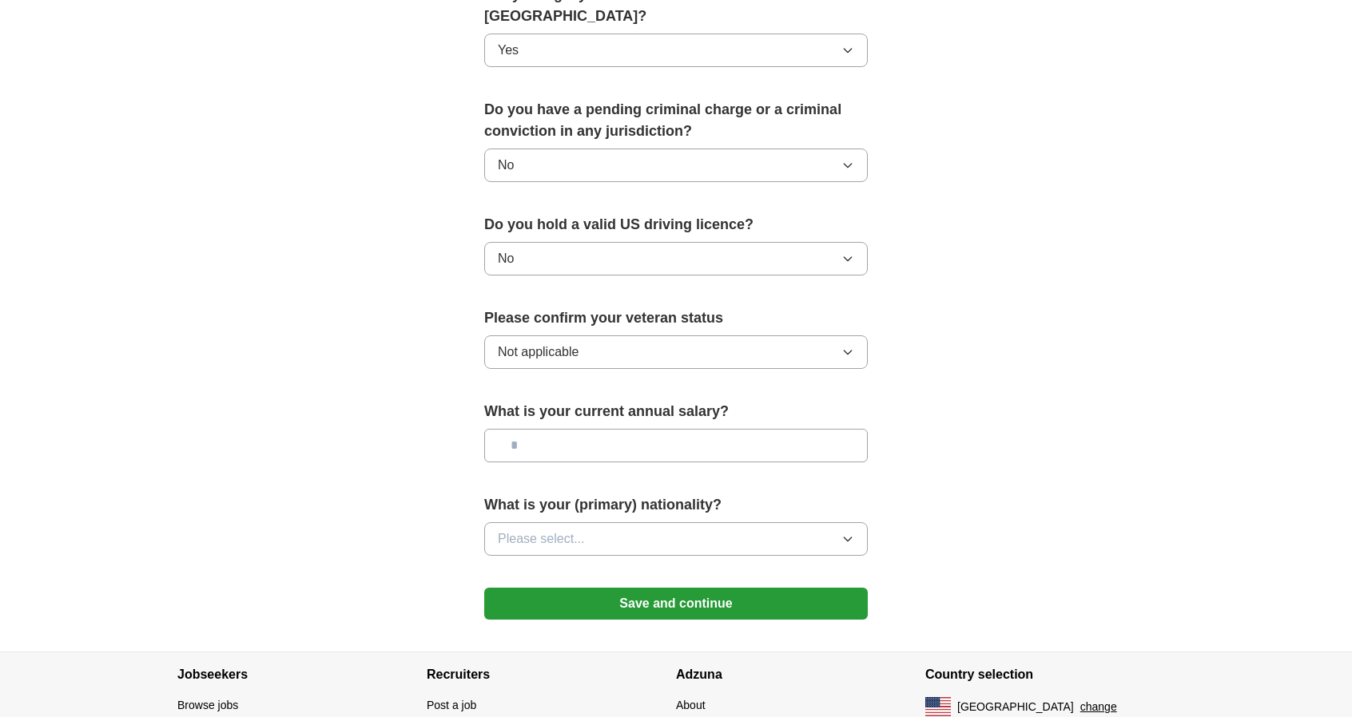
click at [601, 522] on button "Please select..." at bounding box center [675, 539] width 383 height 34
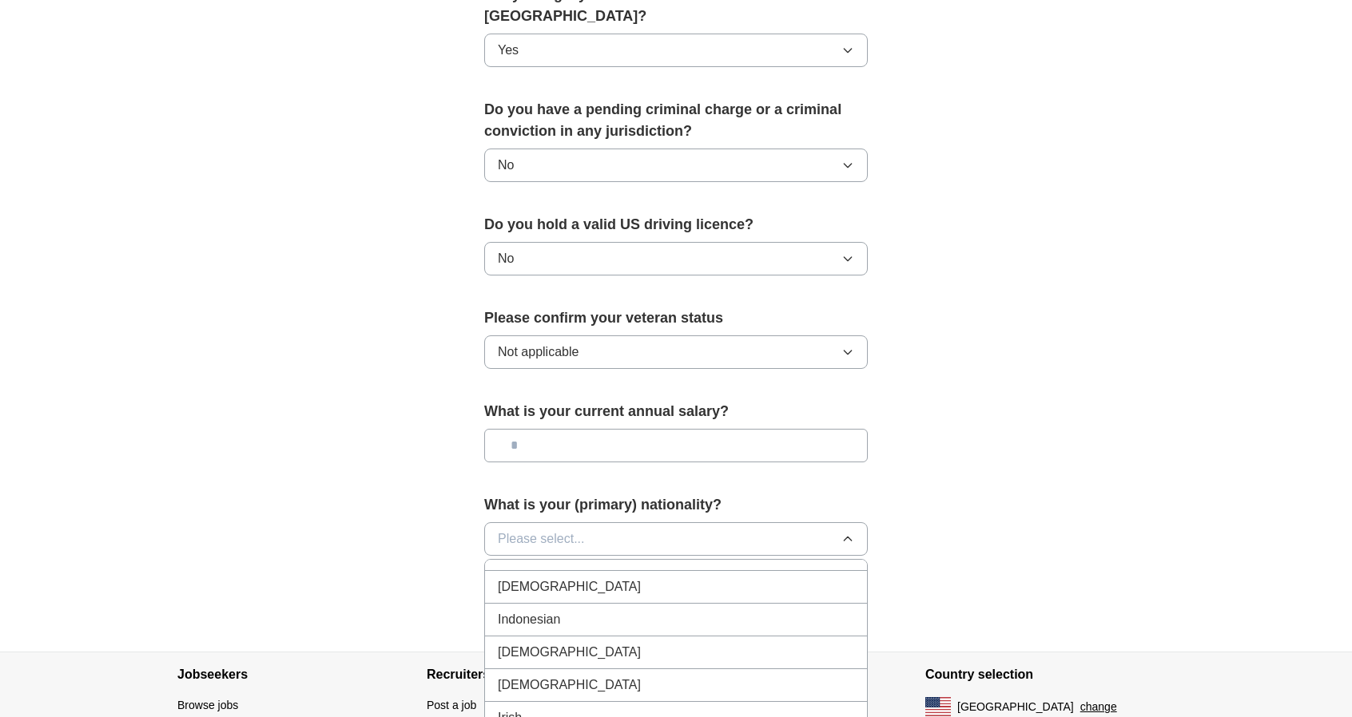
scroll to position [2556, 0]
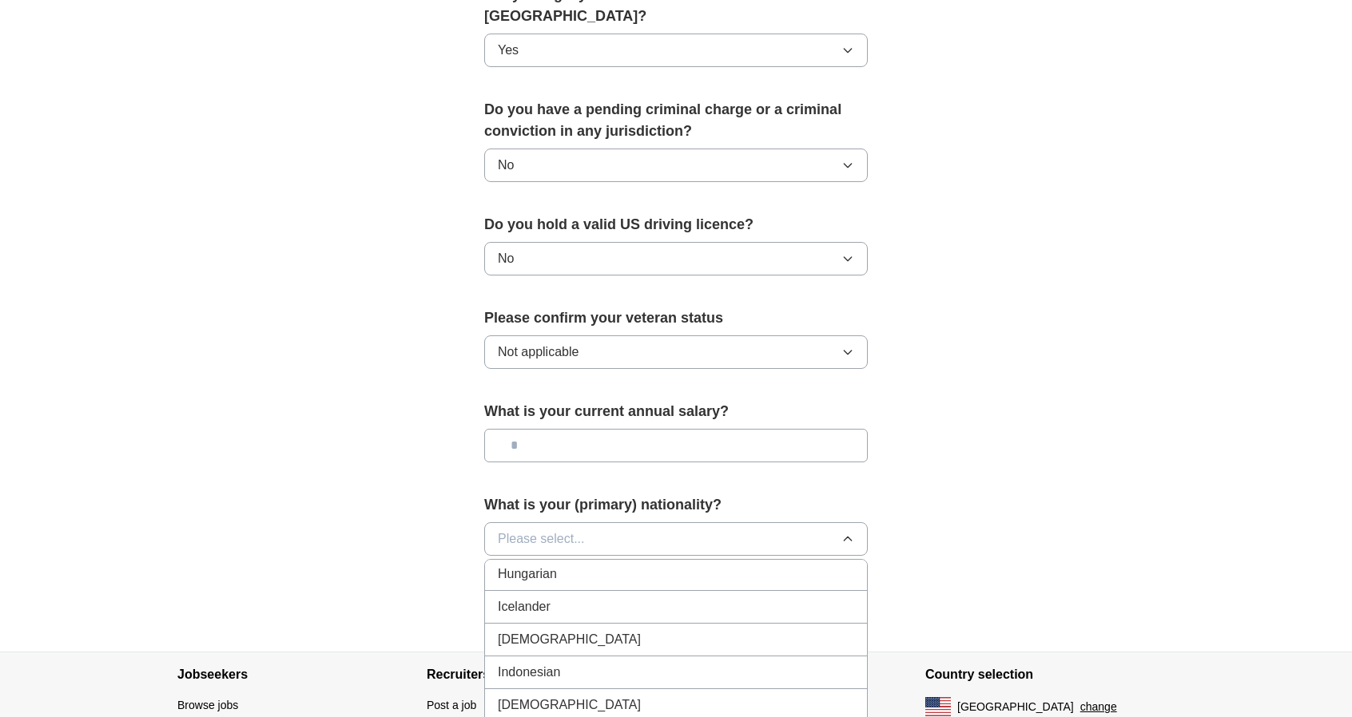
click at [560, 630] on div "Indian" at bounding box center [676, 639] width 356 height 19
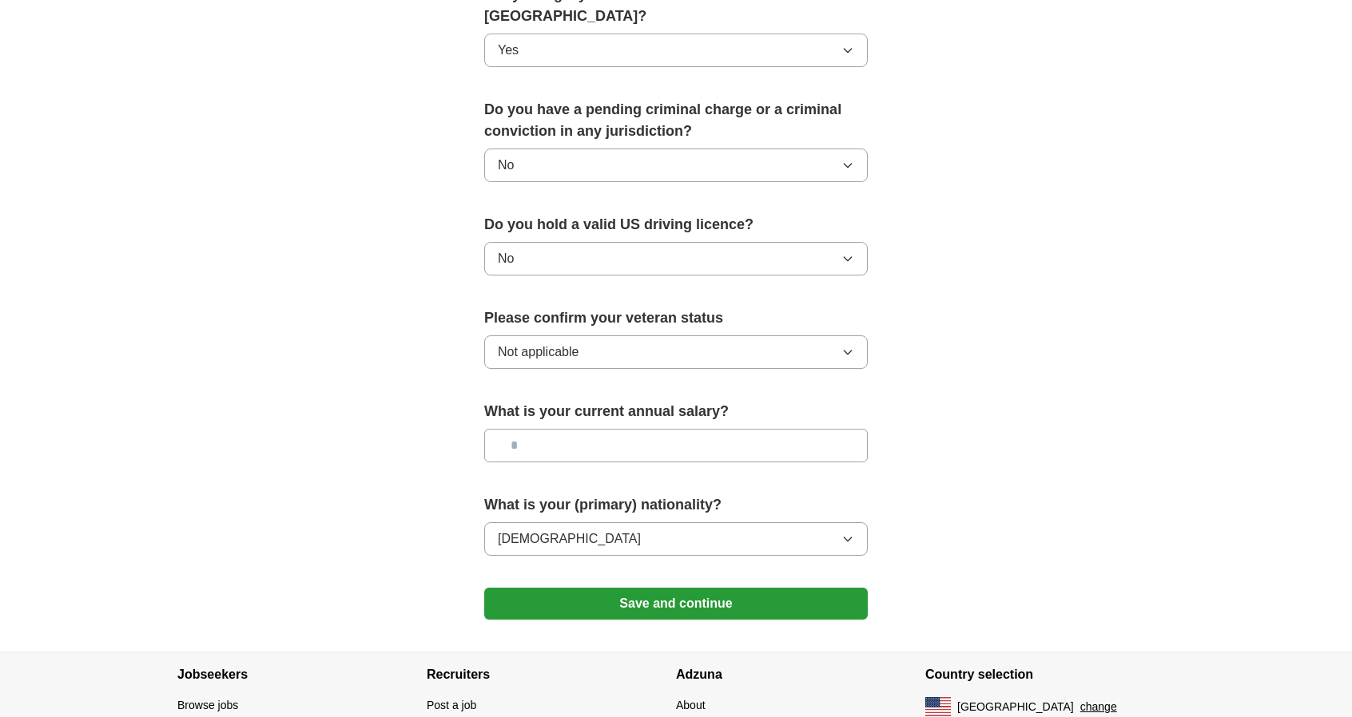
click at [550, 429] on input "text" at bounding box center [675, 446] width 383 height 34
type input "*******"
click at [637, 588] on button "Save and continue" at bounding box center [675, 604] width 383 height 32
